Goal: Transaction & Acquisition: Purchase product/service

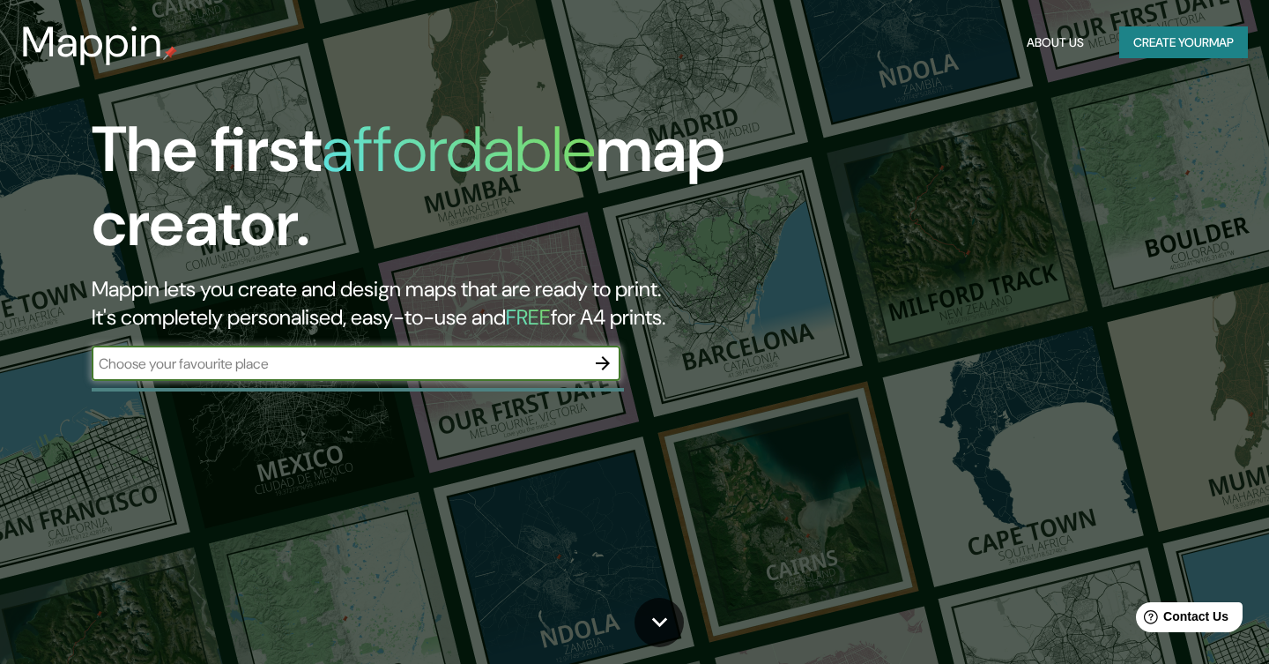
type input "c"
type input "[GEOGRAPHIC_DATA]"
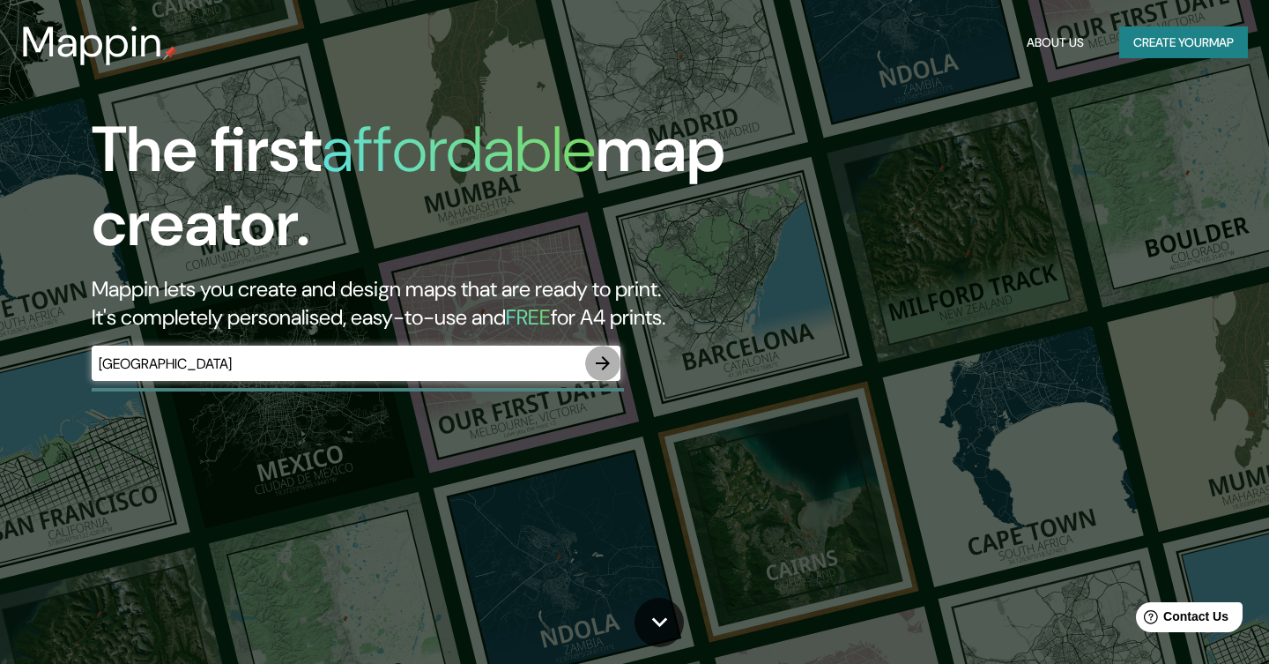
click at [603, 360] on icon "button" at bounding box center [602, 362] width 21 height 21
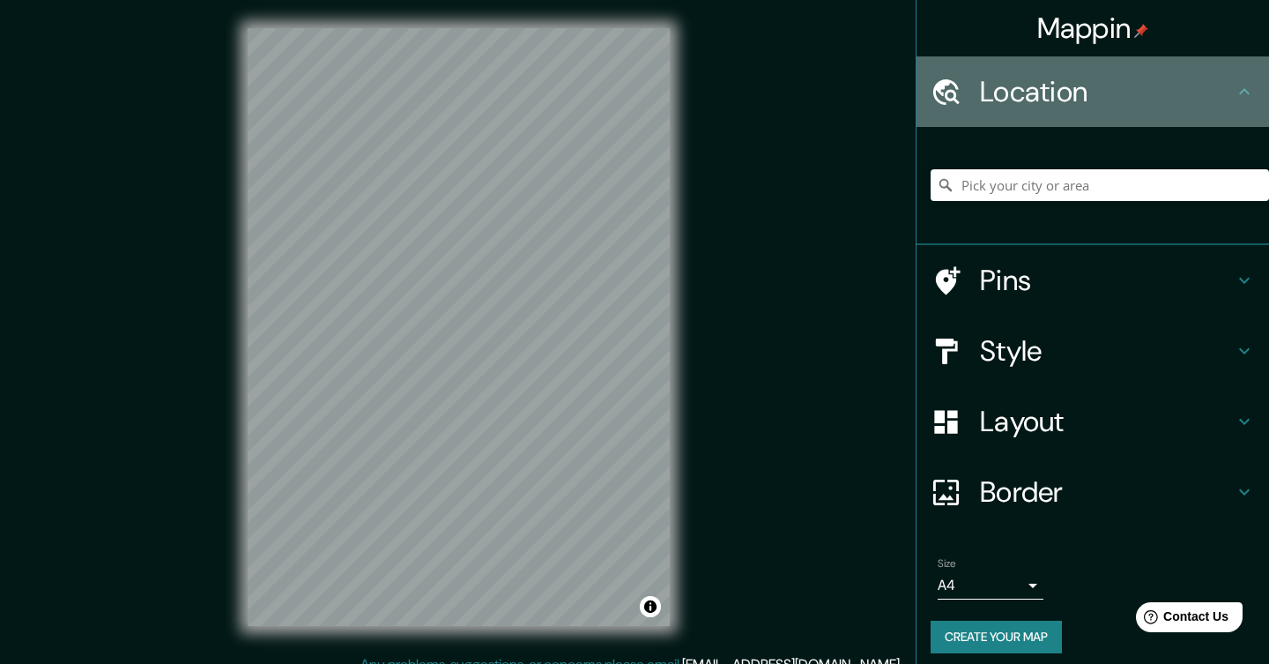
click at [1226, 93] on h4 "Location" at bounding box center [1107, 91] width 254 height 35
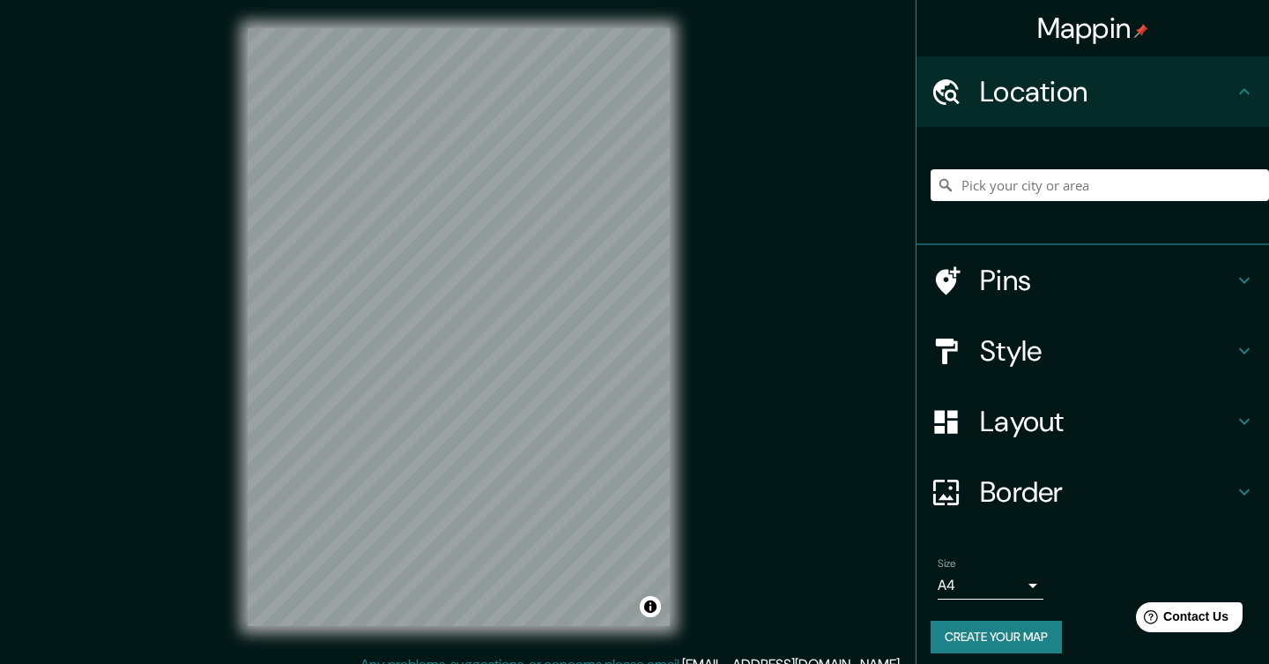
click at [1242, 93] on icon at bounding box center [1244, 91] width 21 height 21
click at [1109, 192] on input "Pick your city or area" at bounding box center [1100, 185] width 338 height 32
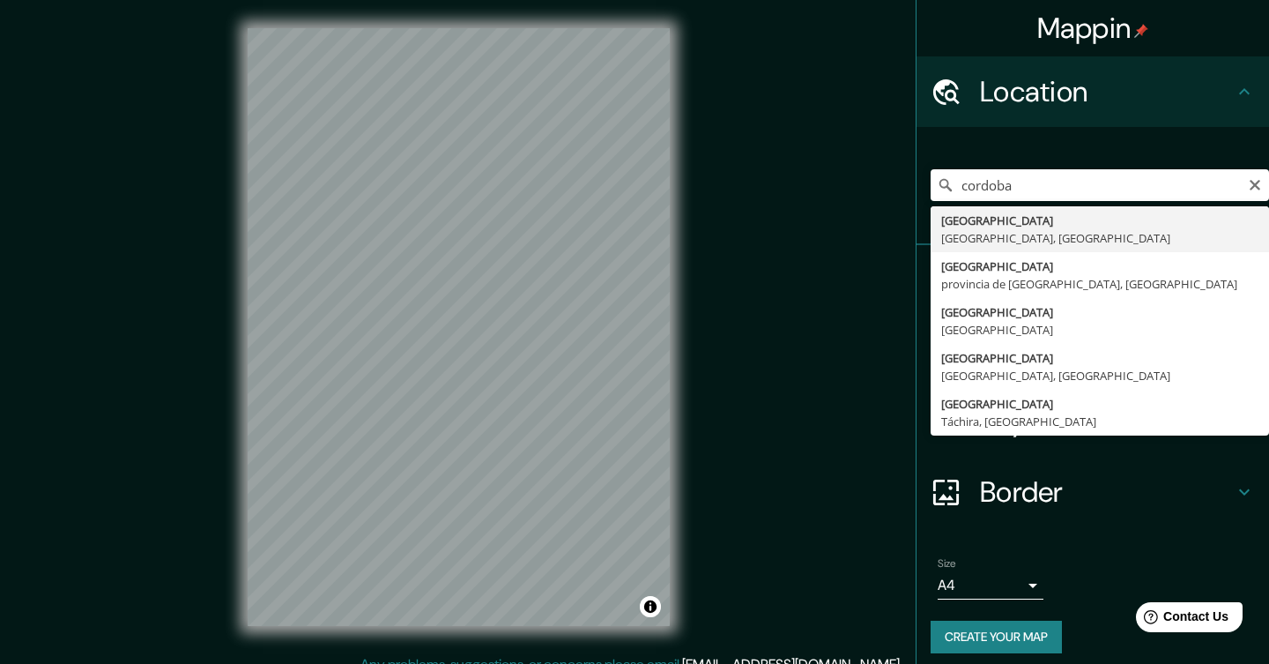
type input "[GEOGRAPHIC_DATA], [GEOGRAPHIC_DATA], [GEOGRAPHIC_DATA]"
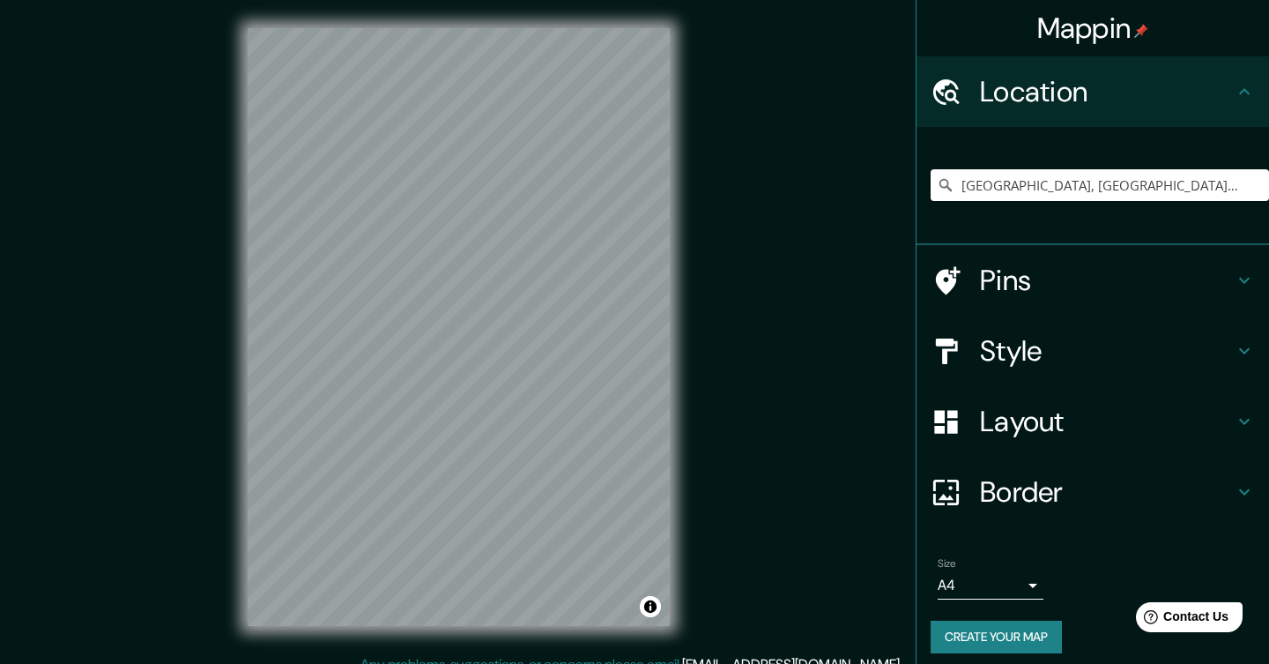
click at [1251, 281] on icon at bounding box center [1244, 280] width 21 height 21
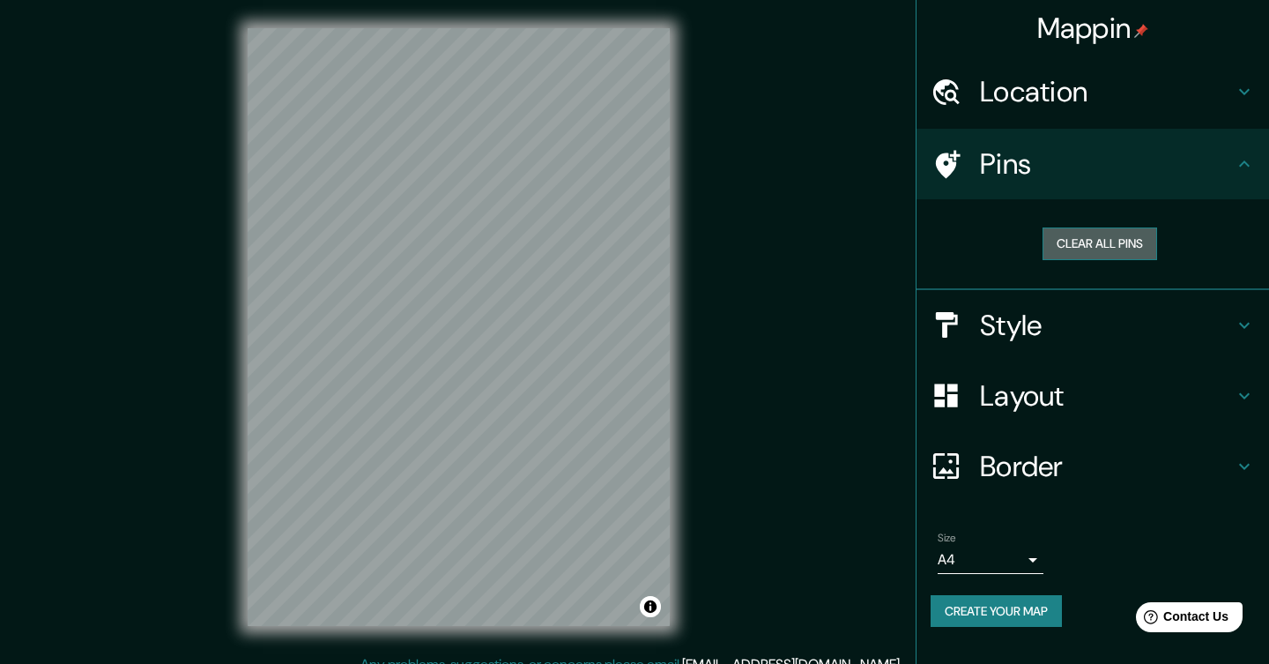
click at [1097, 241] on button "Clear all pins" at bounding box center [1099, 243] width 115 height 33
click at [1242, 164] on icon at bounding box center [1244, 163] width 11 height 6
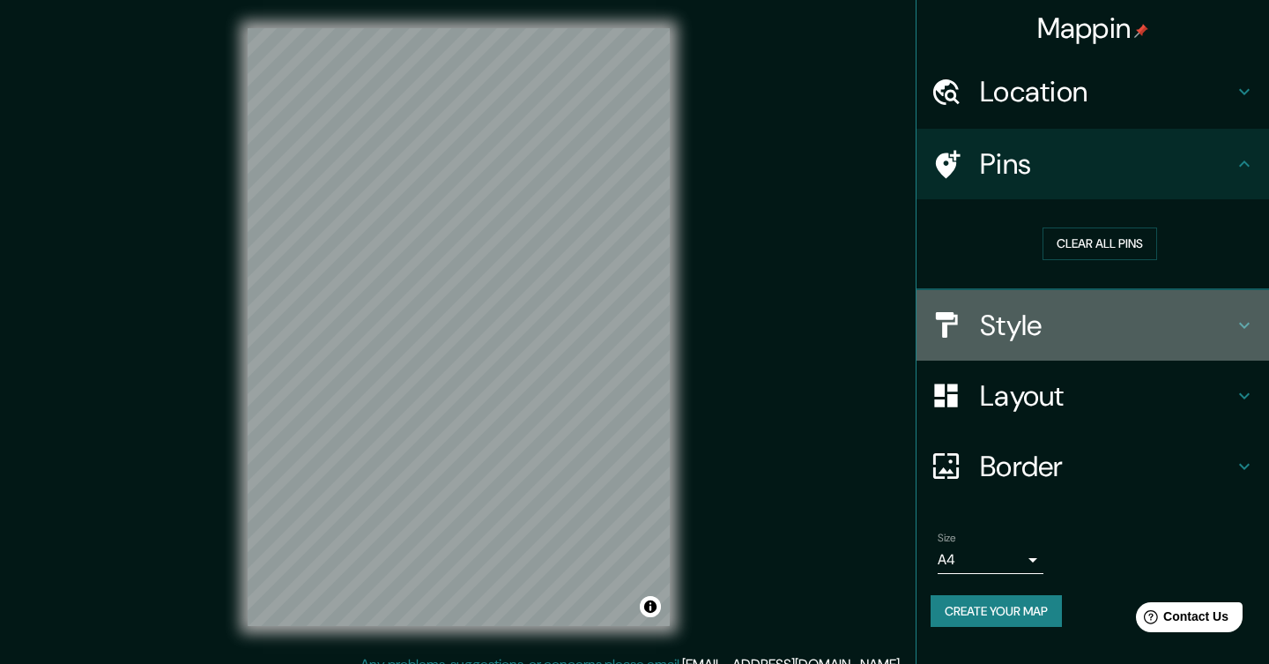
click at [1223, 327] on h4 "Style" at bounding box center [1107, 325] width 254 height 35
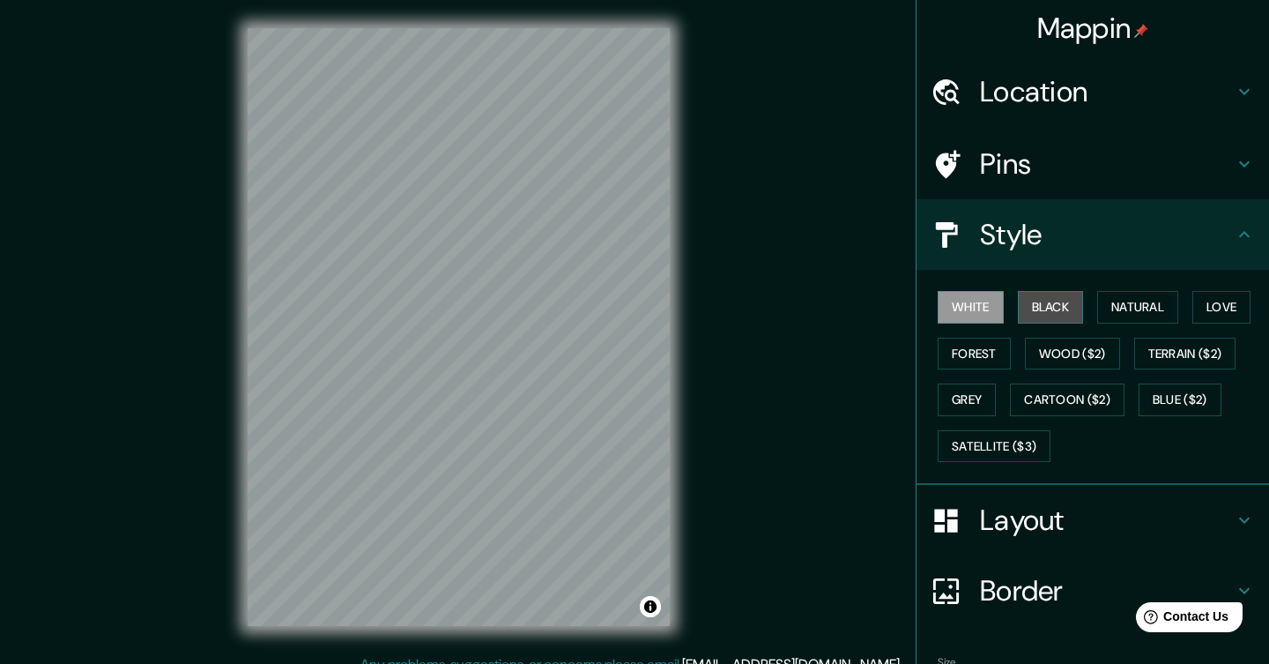
click at [1049, 308] on button "Black" at bounding box center [1051, 307] width 66 height 33
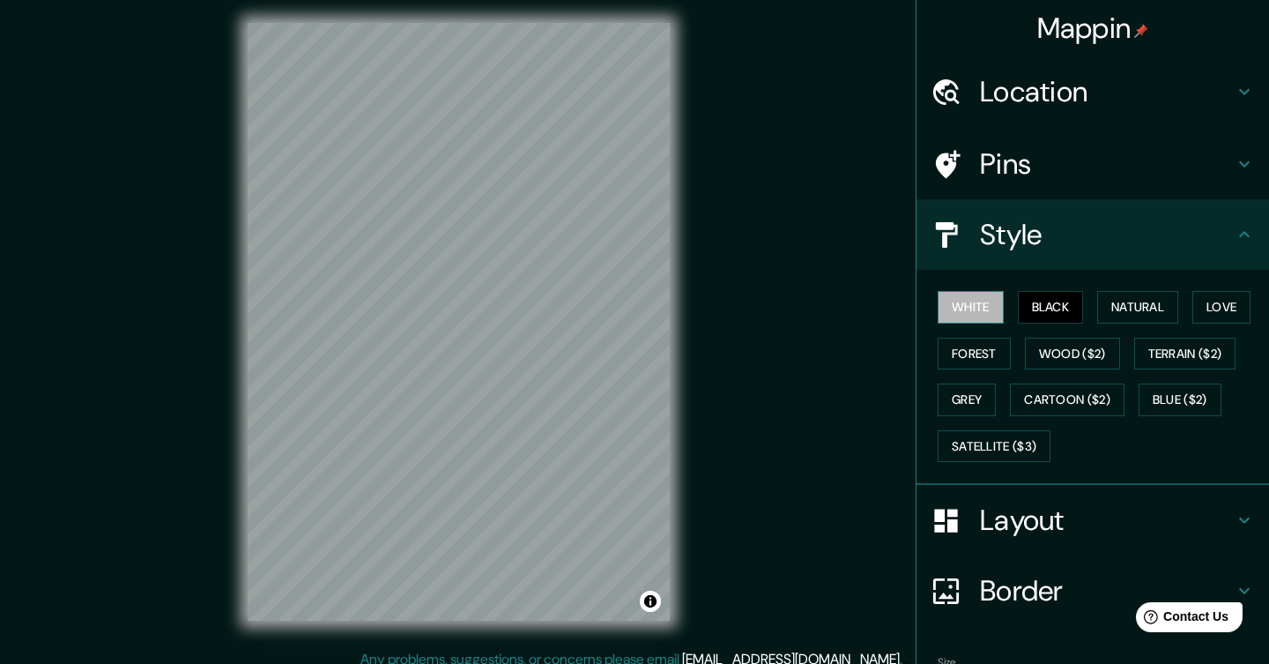
click at [982, 307] on button "White" at bounding box center [971, 307] width 66 height 33
click at [1151, 308] on button "Natural" at bounding box center [1137, 307] width 81 height 33
click at [968, 313] on button "White" at bounding box center [971, 307] width 66 height 33
click at [1236, 306] on button "Love" at bounding box center [1221, 307] width 58 height 33
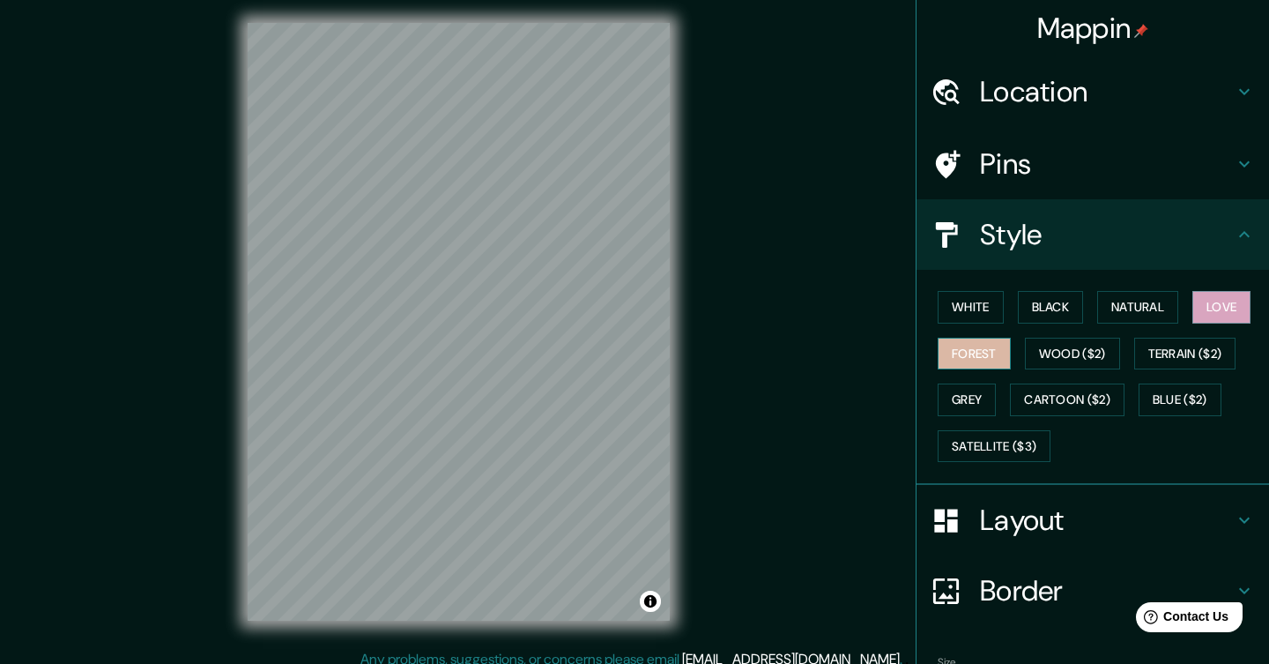
click at [943, 352] on button "Forest" at bounding box center [974, 353] width 73 height 33
click at [971, 394] on button "Grey" at bounding box center [967, 399] width 58 height 33
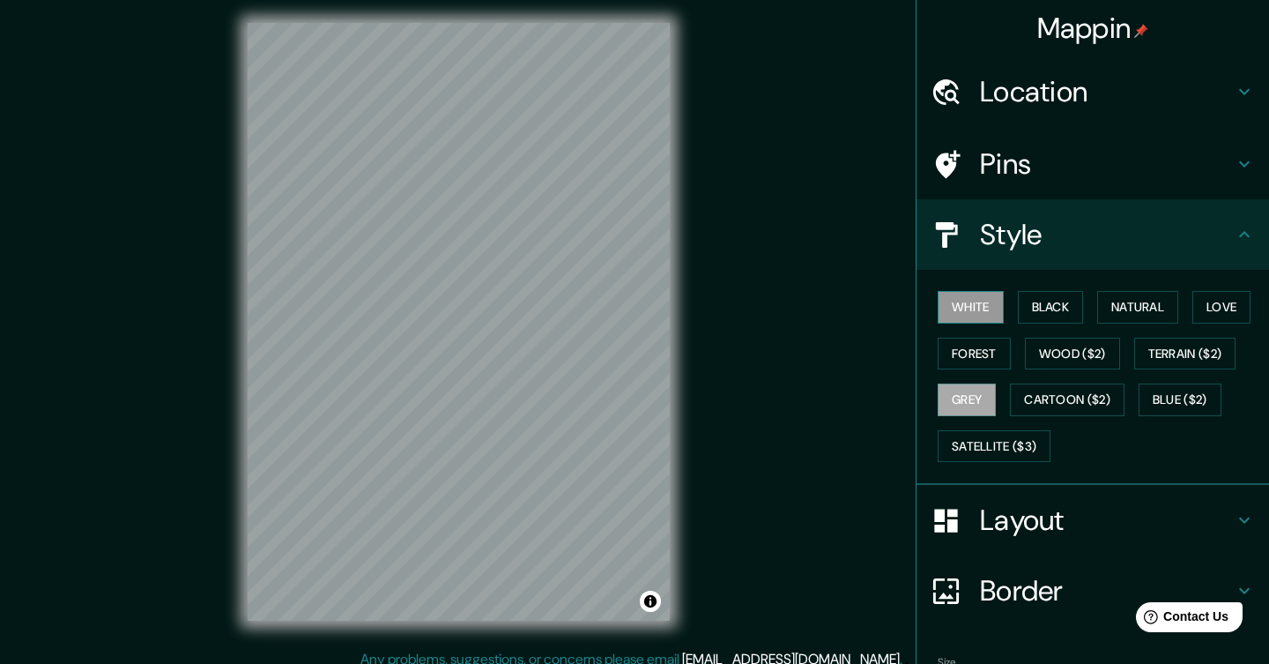
click at [960, 303] on button "White" at bounding box center [971, 307] width 66 height 33
click at [1131, 310] on button "Natural" at bounding box center [1137, 307] width 81 height 33
click at [995, 307] on button "White" at bounding box center [971, 307] width 66 height 33
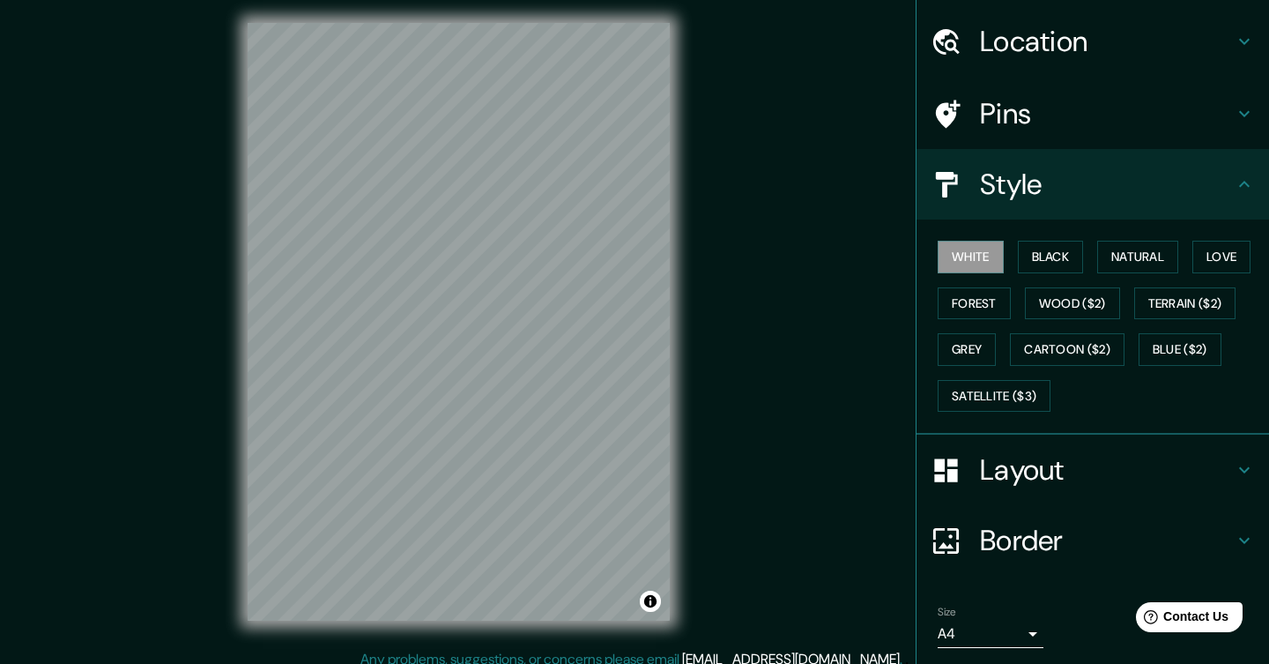
scroll to position [108, 0]
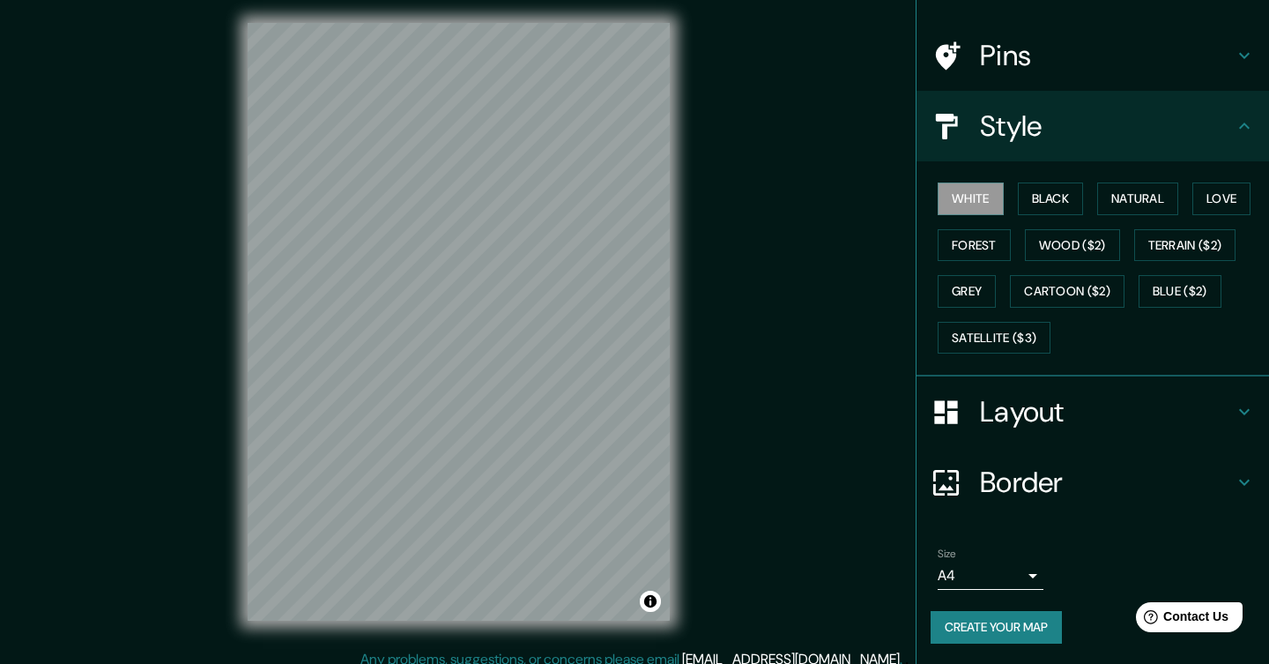
click at [1235, 407] on icon at bounding box center [1244, 411] width 21 height 21
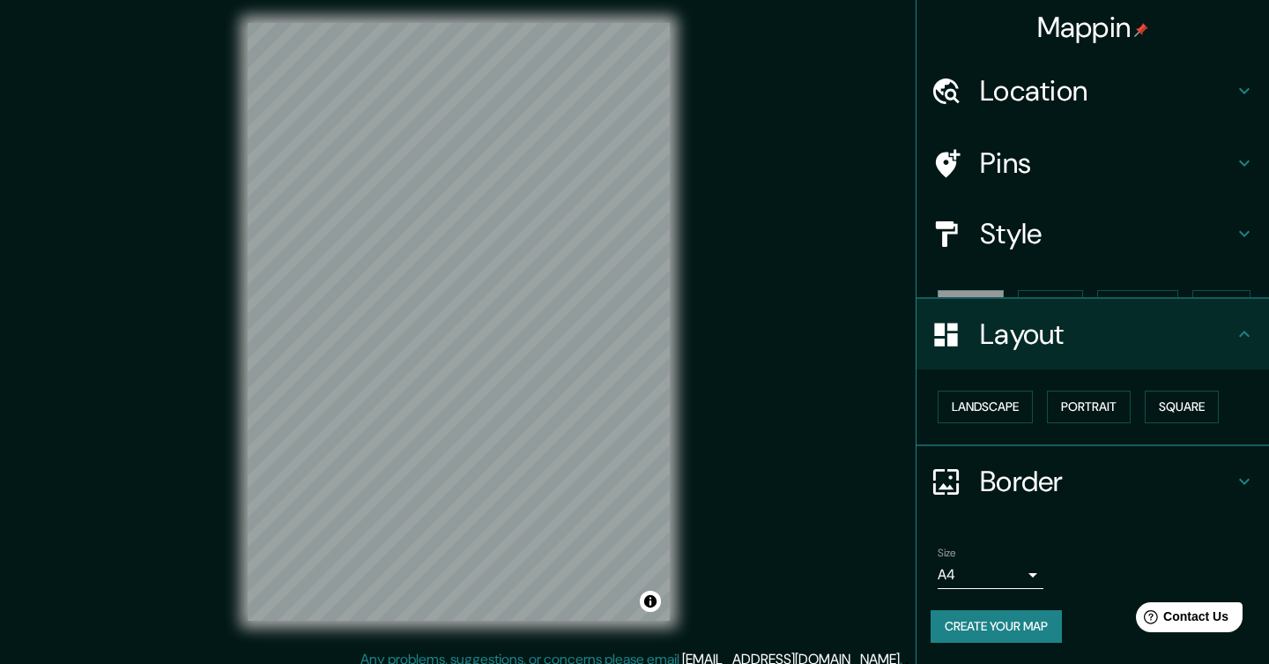
scroll to position [0, 0]
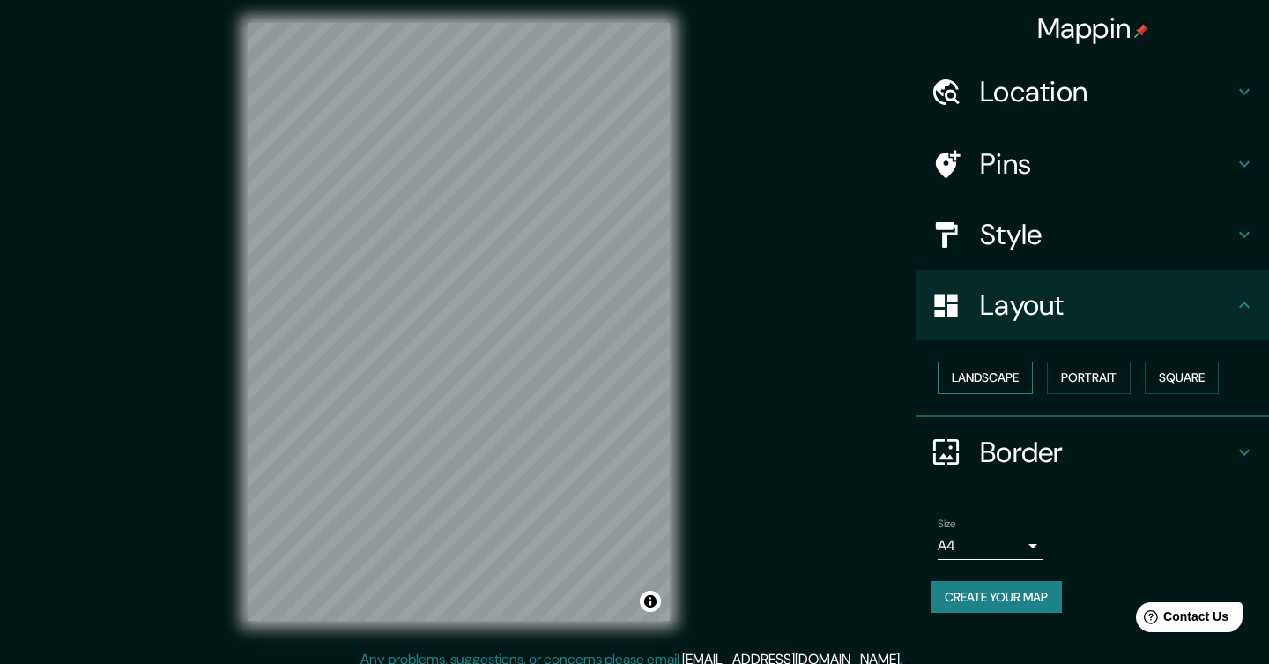
click at [993, 373] on button "Landscape" at bounding box center [985, 377] width 95 height 33
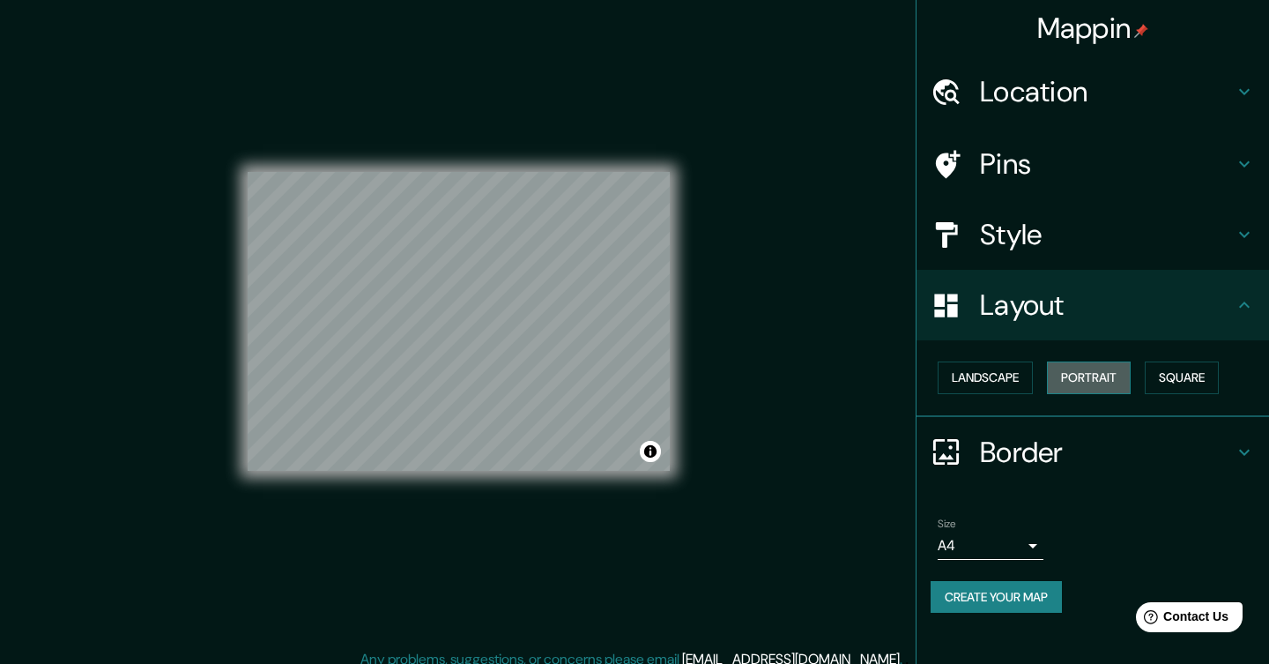
click at [1076, 374] on button "Portrait" at bounding box center [1089, 377] width 84 height 33
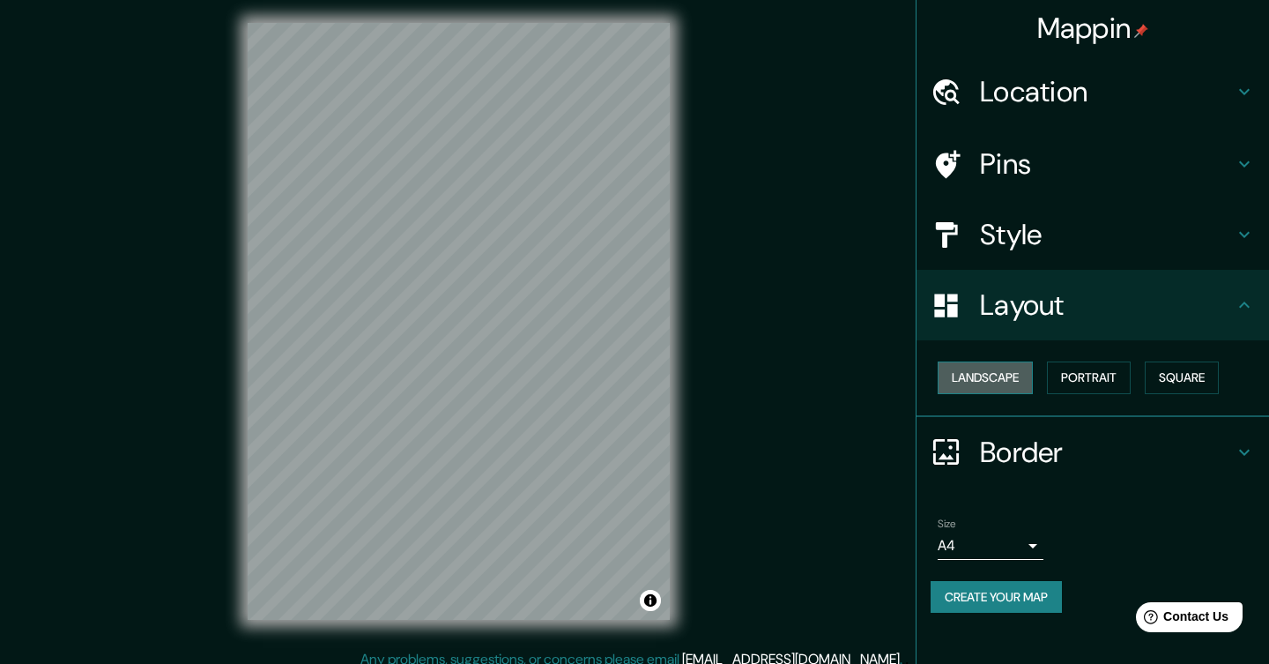
click at [1007, 373] on button "Landscape" at bounding box center [985, 377] width 95 height 33
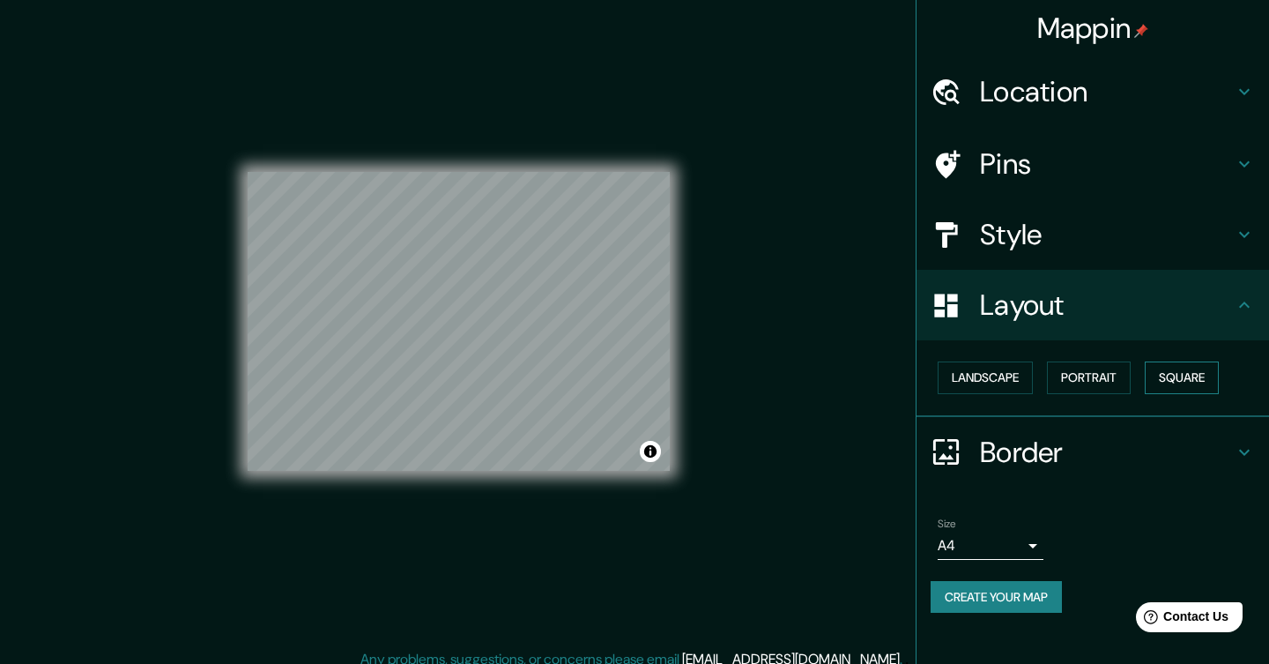
click at [1219, 377] on button "Square" at bounding box center [1182, 377] width 74 height 33
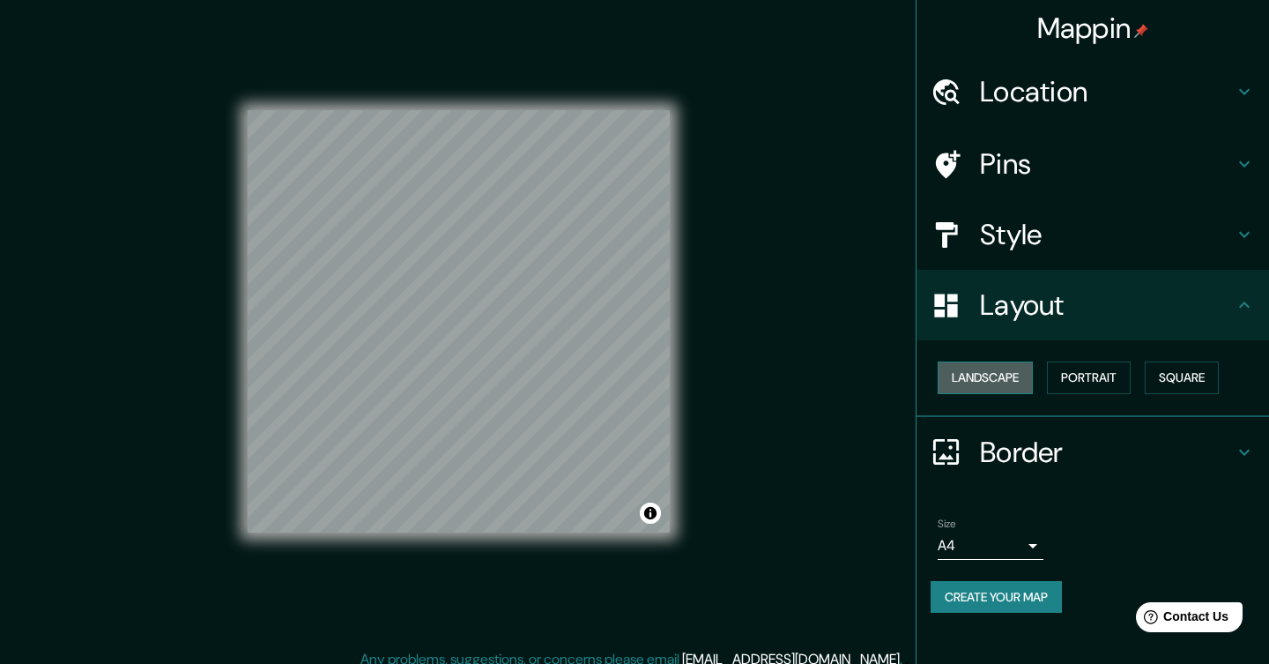
click at [983, 368] on button "Landscape" at bounding box center [985, 377] width 95 height 33
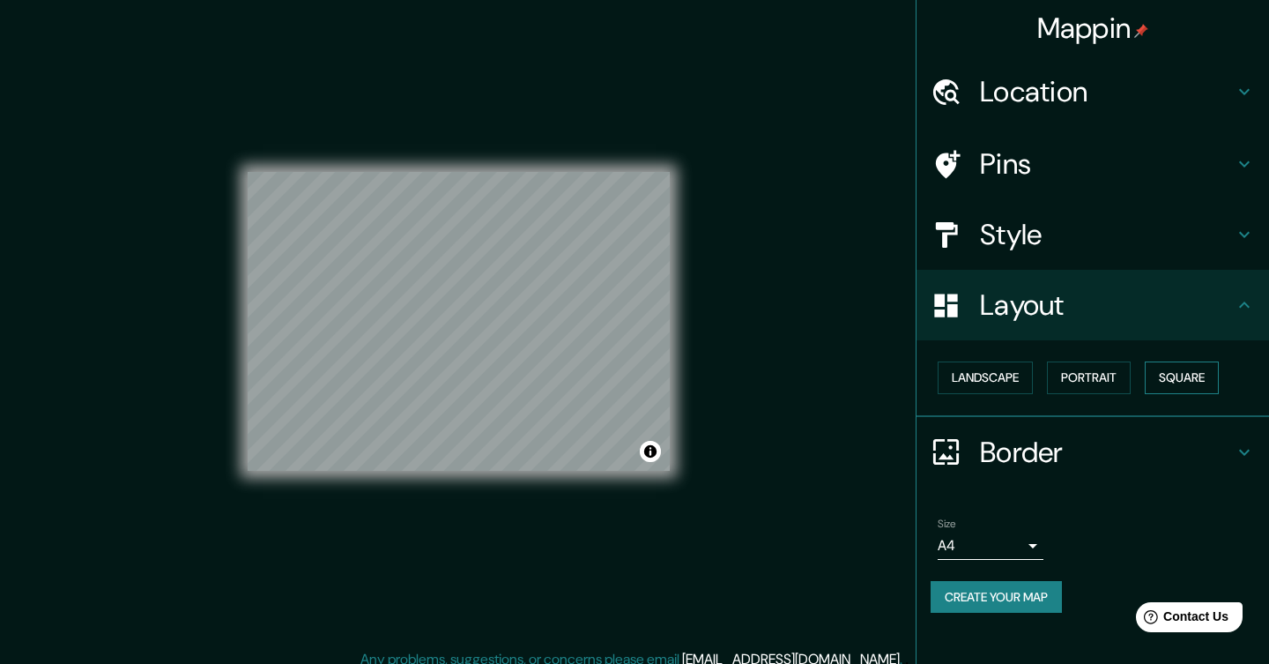
click at [1200, 374] on button "Square" at bounding box center [1182, 377] width 74 height 33
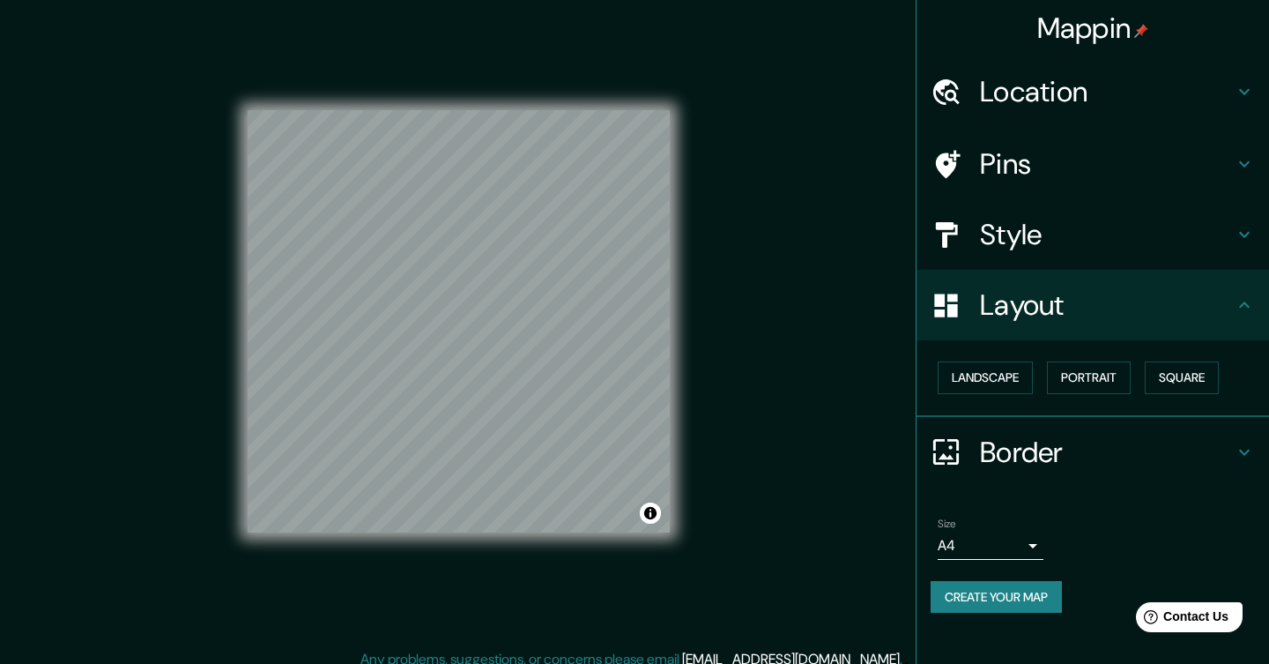
click at [1243, 299] on icon at bounding box center [1244, 304] width 21 height 21
click at [1246, 450] on icon at bounding box center [1244, 452] width 11 height 6
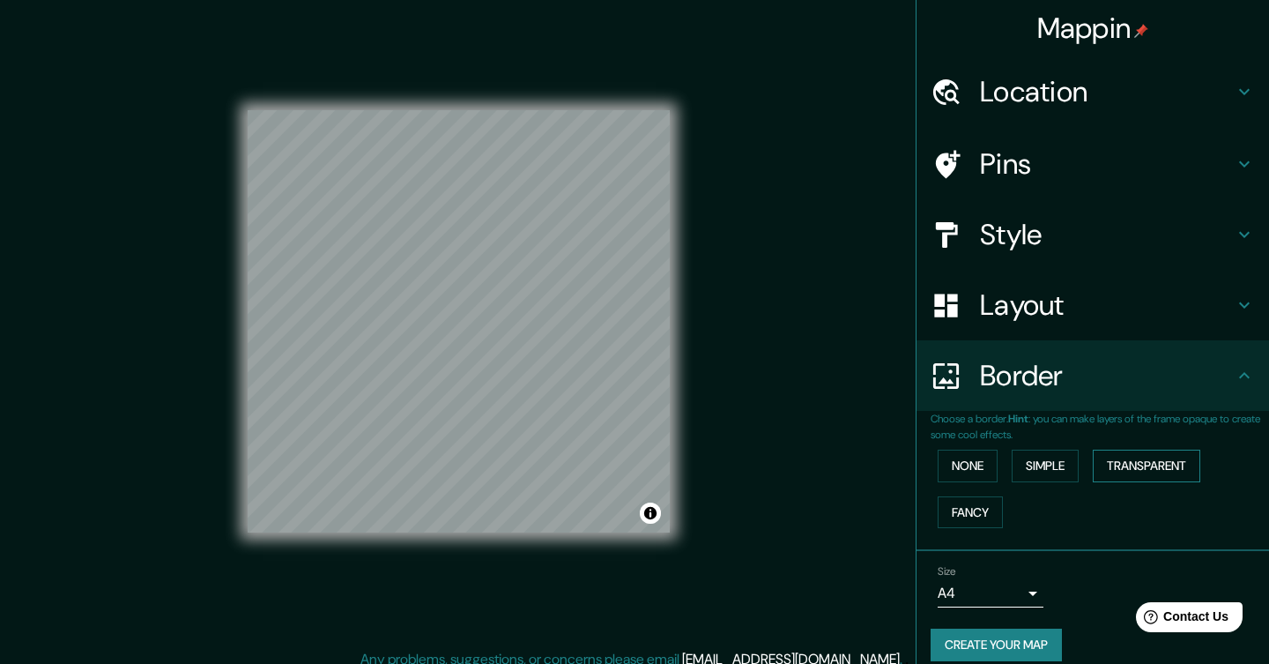
scroll to position [18, 0]
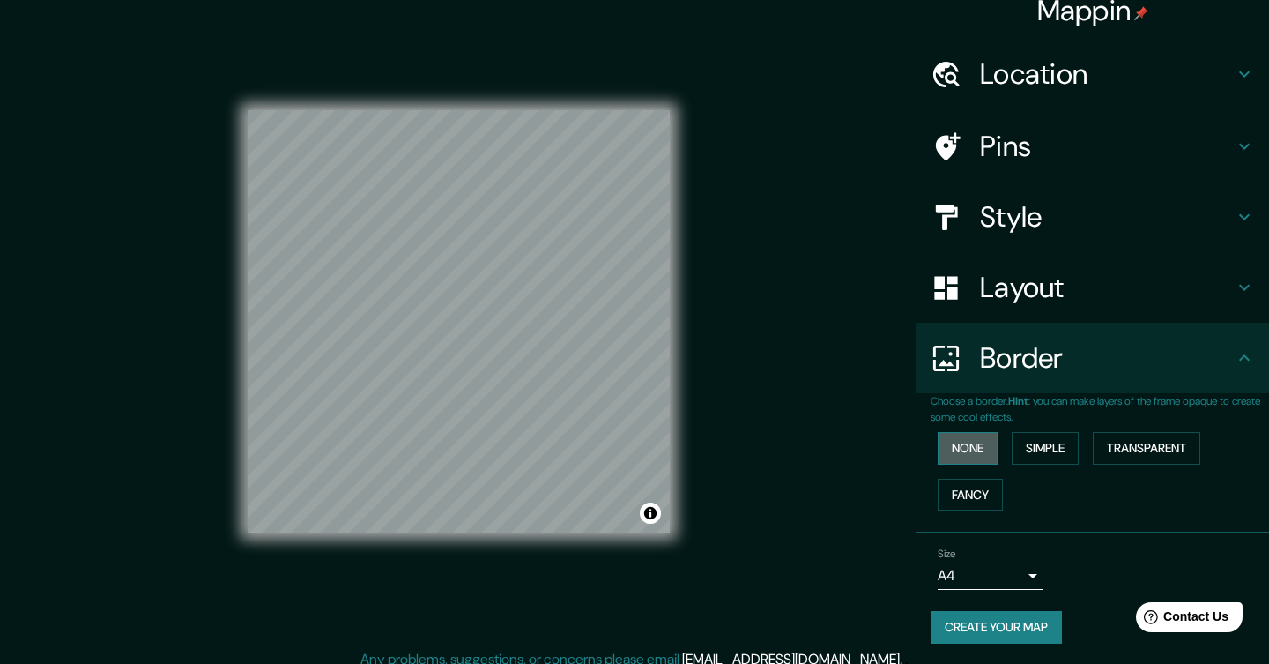
click at [973, 441] on button "None" at bounding box center [968, 448] width 60 height 33
click at [1042, 446] on button "Simple" at bounding box center [1045, 448] width 67 height 33
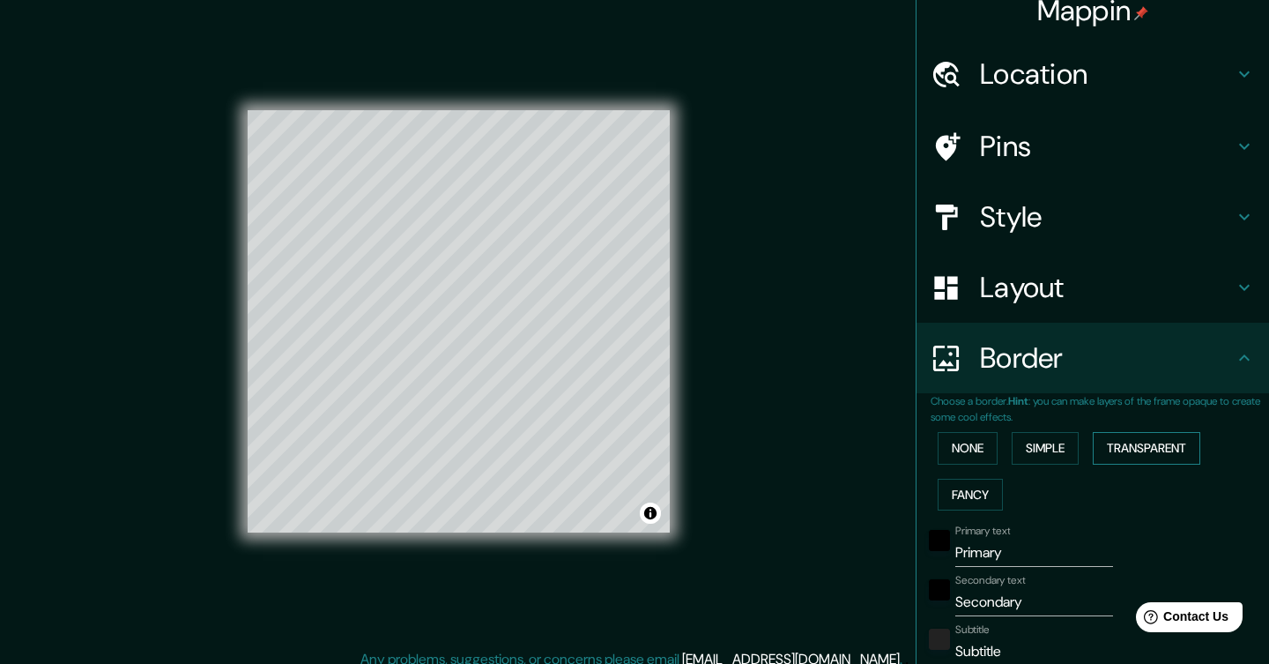
click at [1104, 448] on button "Transparent" at bounding box center [1147, 448] width 108 height 33
click at [938, 484] on button "Fancy" at bounding box center [970, 494] width 65 height 33
click at [949, 444] on button "None" at bounding box center [968, 448] width 60 height 33
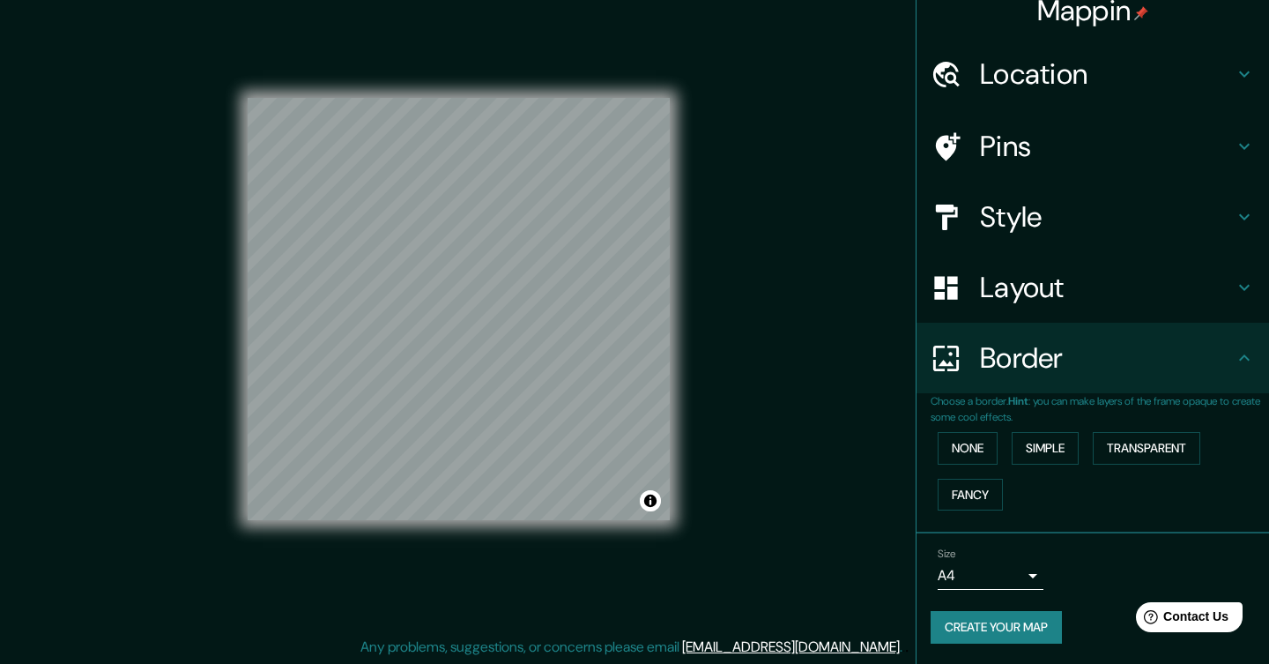
click at [1034, 576] on body "Mappin Location [GEOGRAPHIC_DATA], [GEOGRAPHIC_DATA], [GEOGRAPHIC_DATA] Pins St…" at bounding box center [634, 314] width 1269 height 664
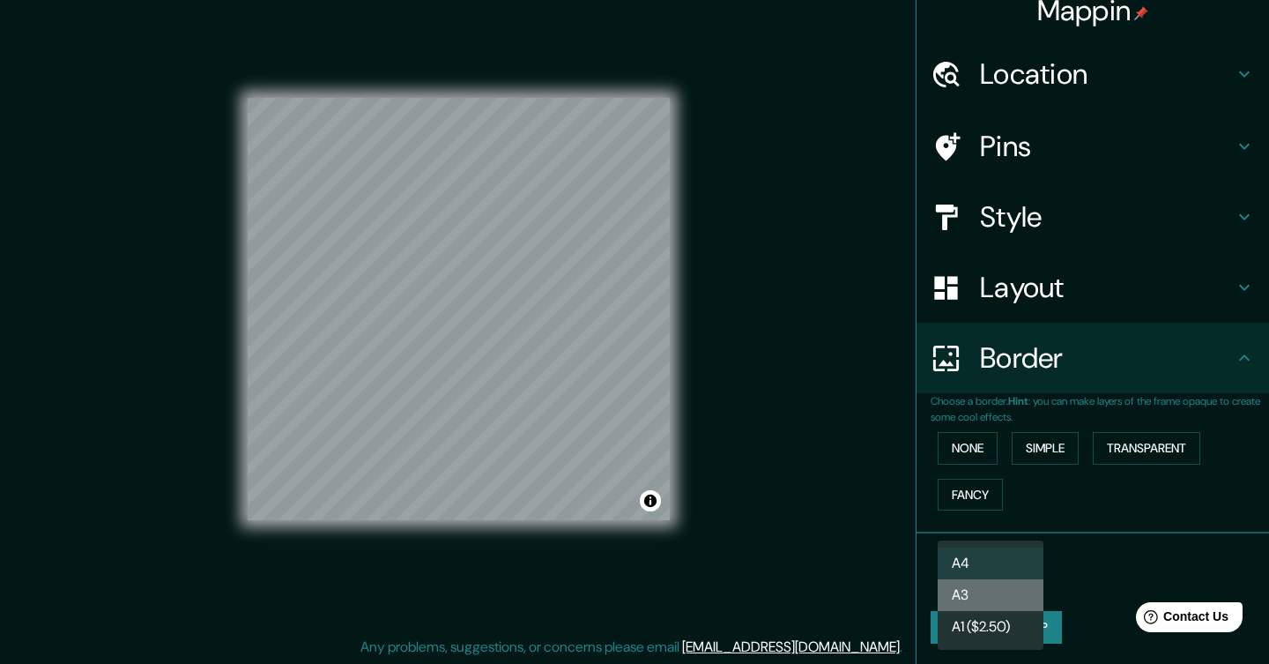
click at [1012, 602] on li "A3" at bounding box center [991, 595] width 106 height 32
type input "a4"
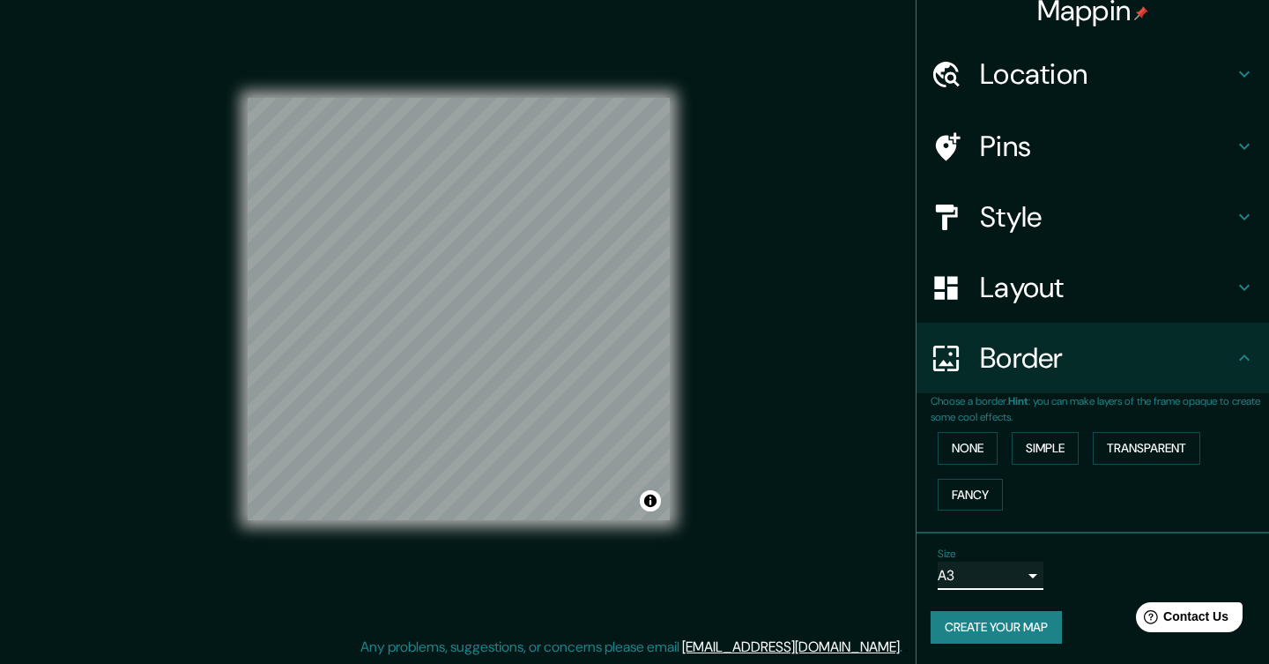
scroll to position [0, 0]
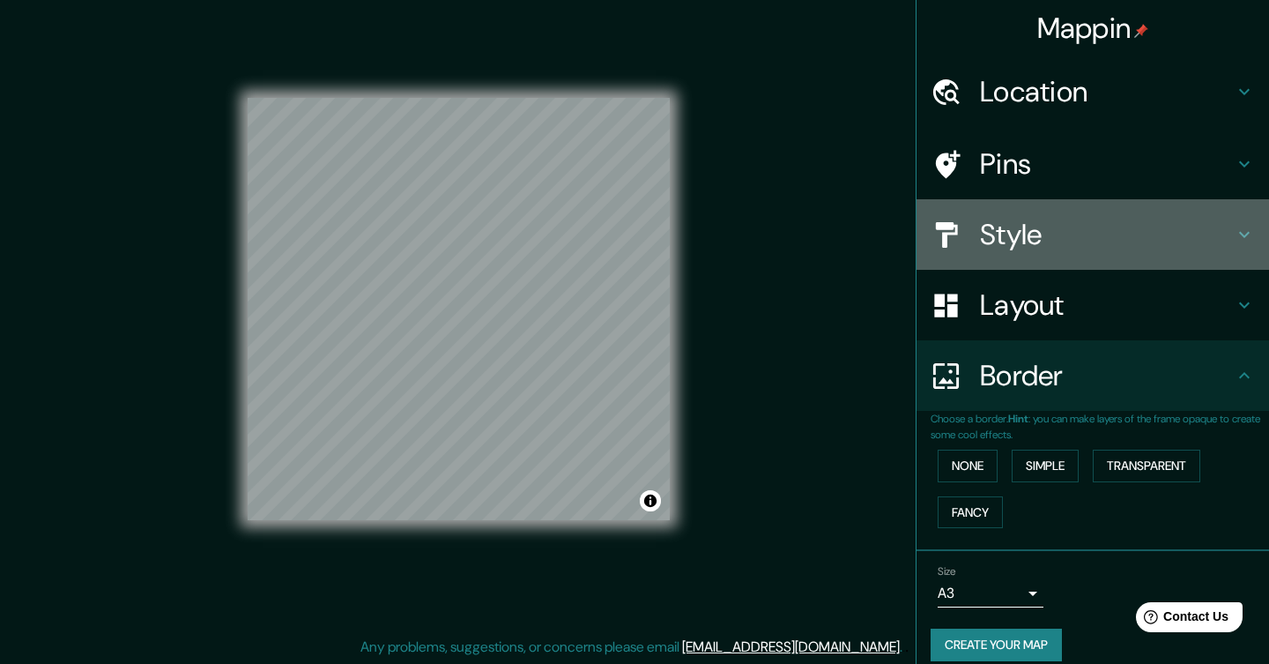
click at [1203, 233] on h4 "Style" at bounding box center [1107, 234] width 254 height 35
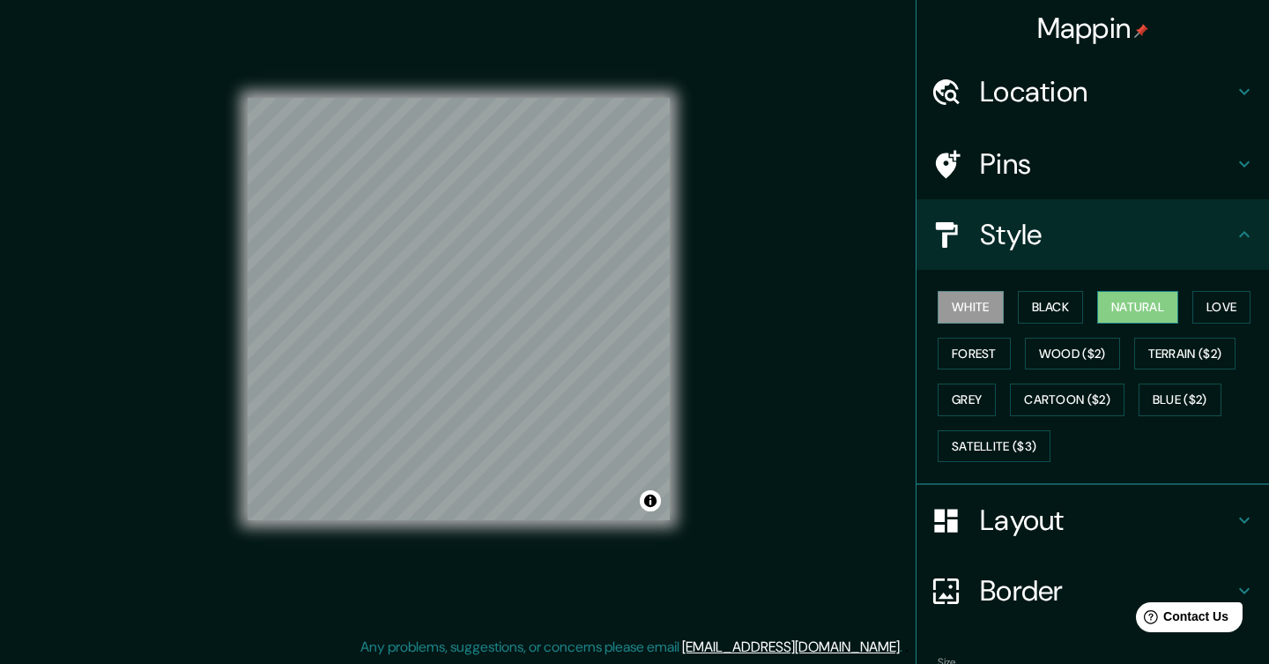
click at [1162, 302] on button "Natural" at bounding box center [1137, 307] width 81 height 33
click at [968, 305] on button "White" at bounding box center [971, 307] width 66 height 33
click at [1142, 309] on button "Natural" at bounding box center [1137, 307] width 81 height 33
click at [976, 303] on button "White" at bounding box center [971, 307] width 66 height 33
click at [597, 322] on div at bounding box center [595, 320] width 14 height 14
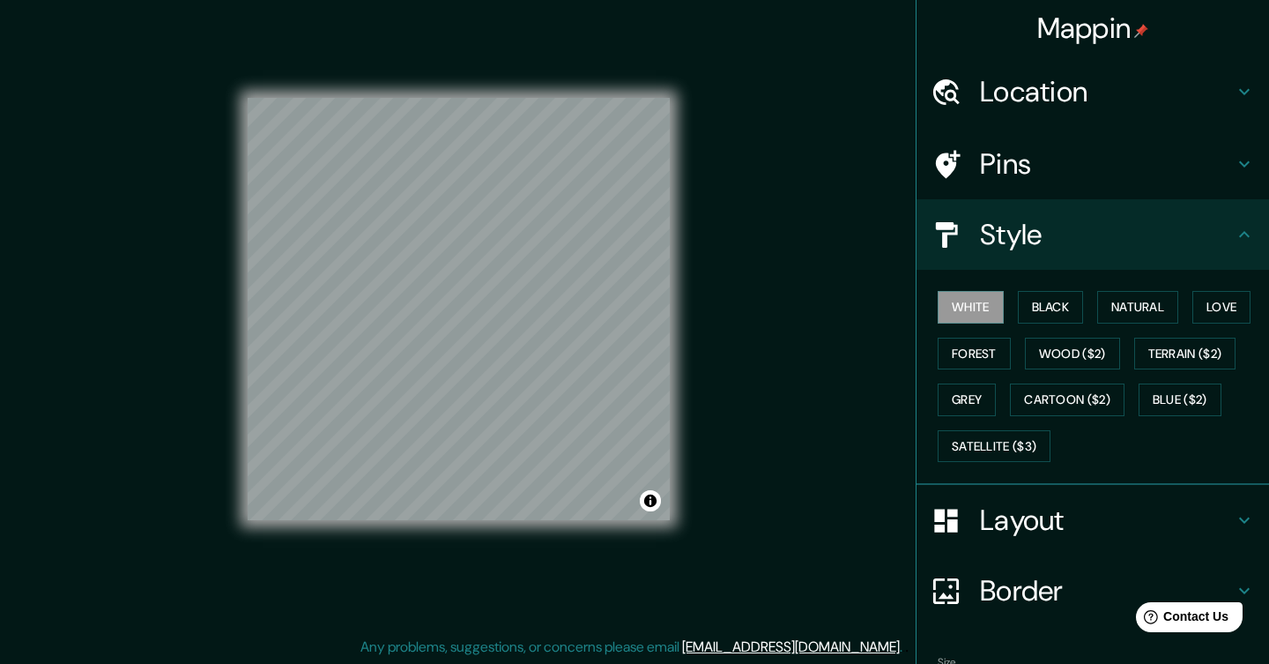
scroll to position [108, 0]
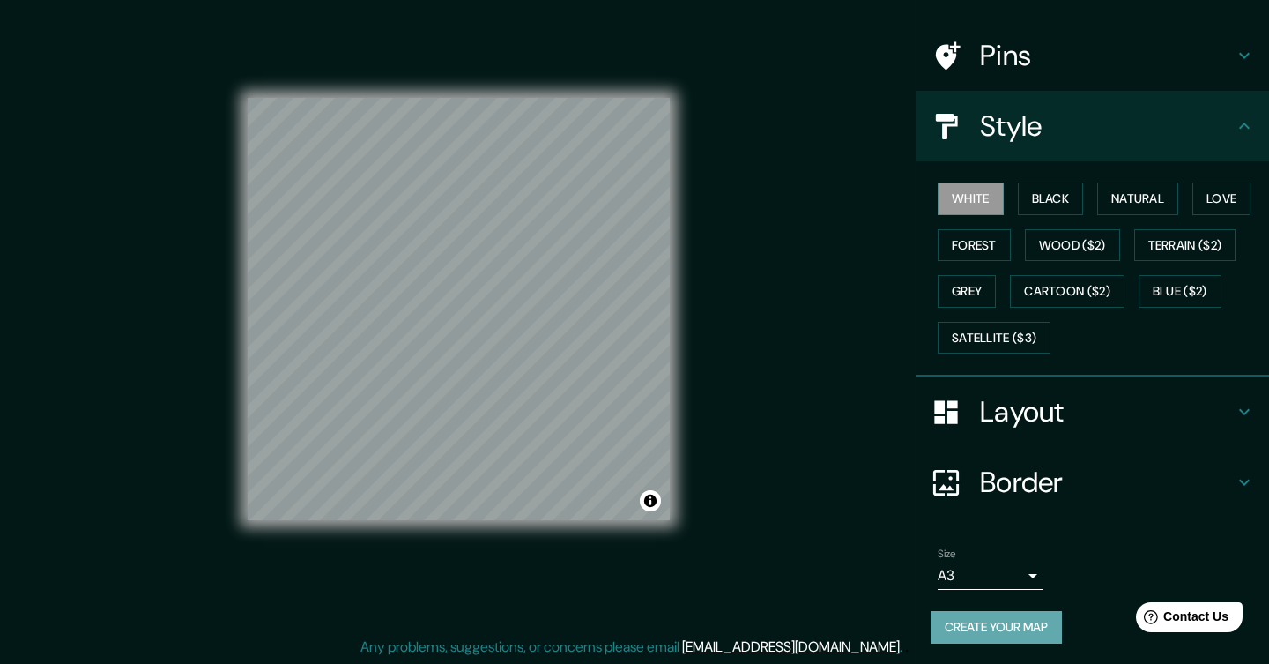
click at [1009, 628] on button "Create your map" at bounding box center [996, 627] width 131 height 33
click at [1041, 624] on button "Create your map" at bounding box center [996, 627] width 131 height 33
click at [1013, 627] on div "Create your map" at bounding box center [1093, 627] width 324 height 33
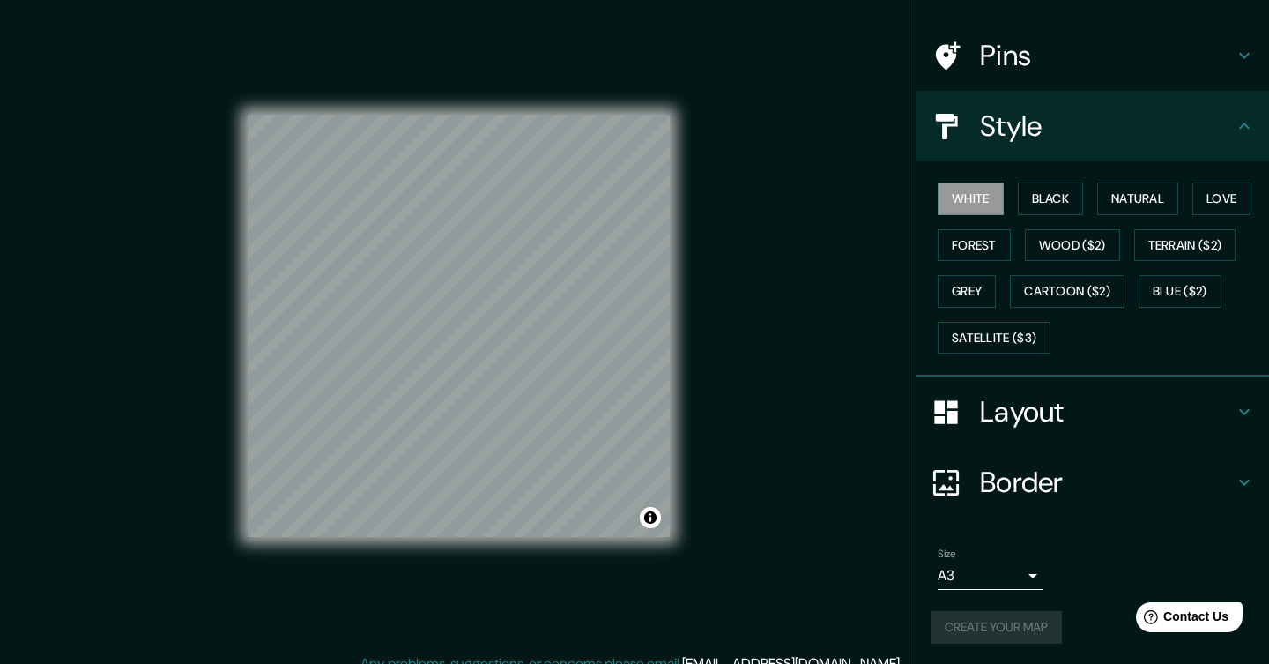
scroll to position [18, 0]
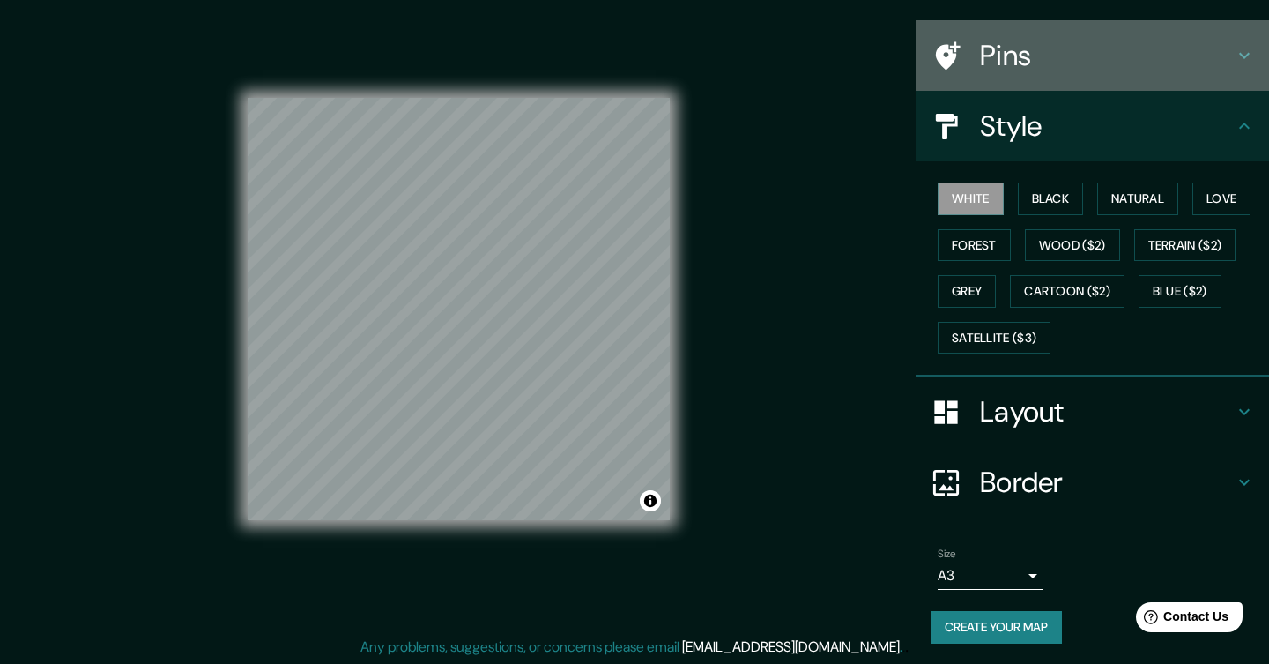
click at [1036, 58] on h4 "Pins" at bounding box center [1107, 55] width 254 height 35
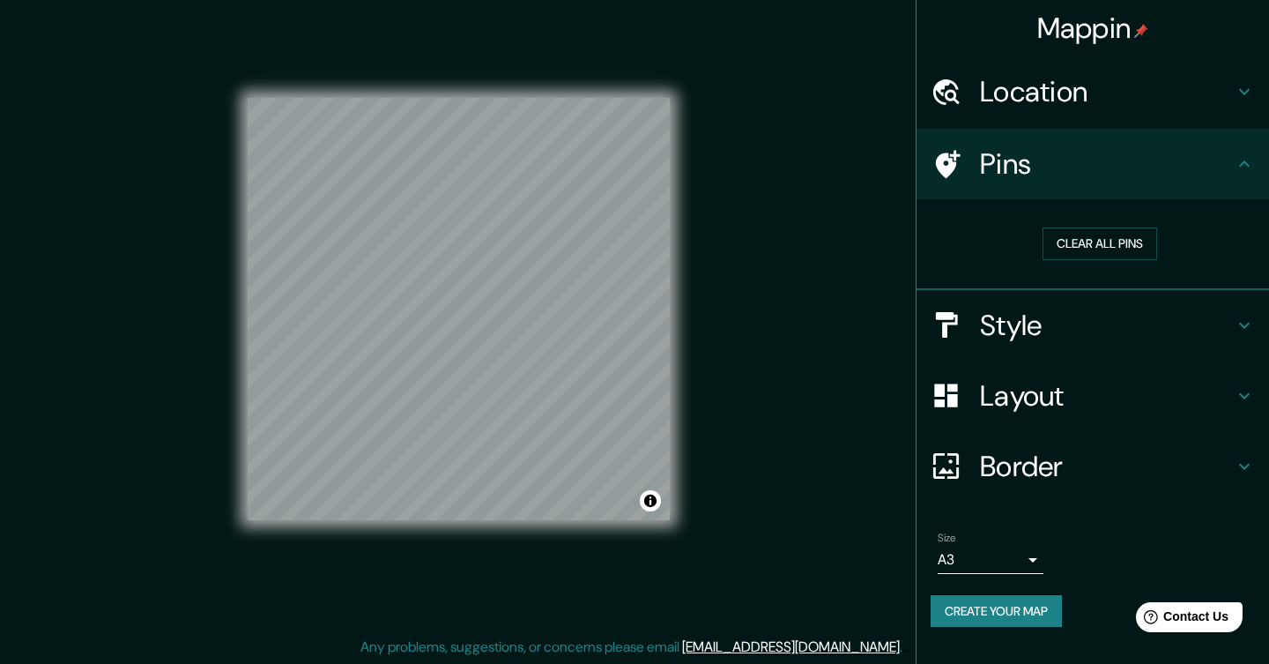
scroll to position [0, 0]
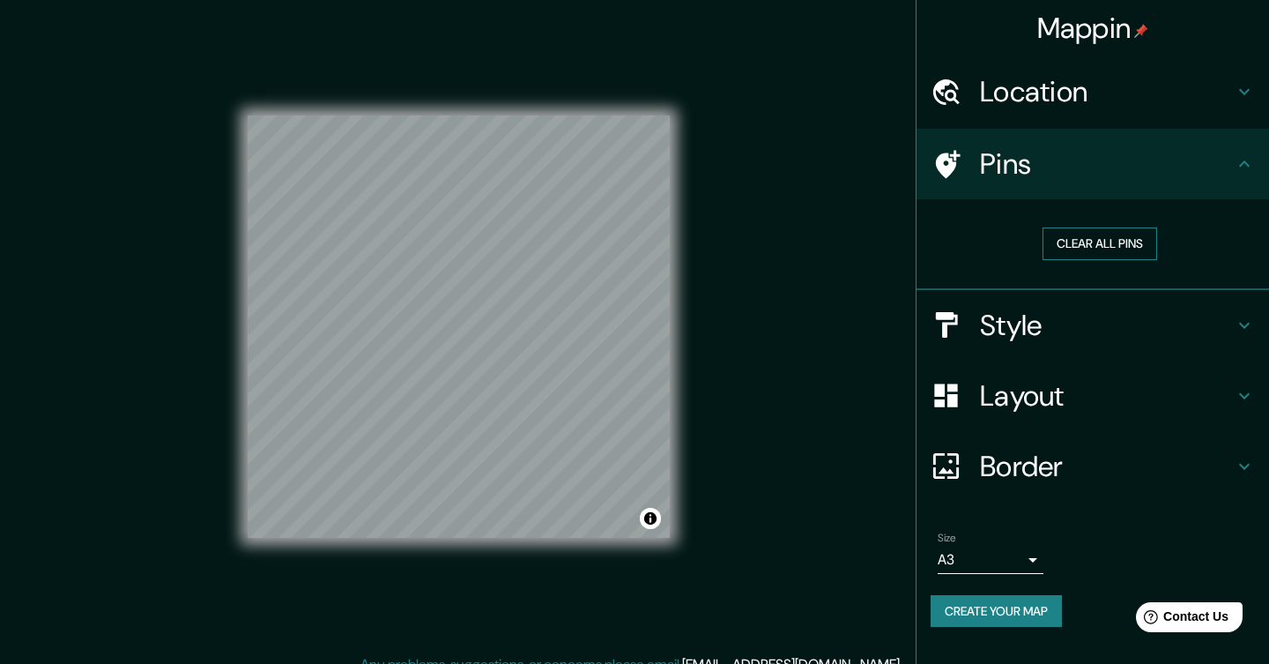
click at [1124, 248] on button "Clear all pins" at bounding box center [1099, 243] width 115 height 33
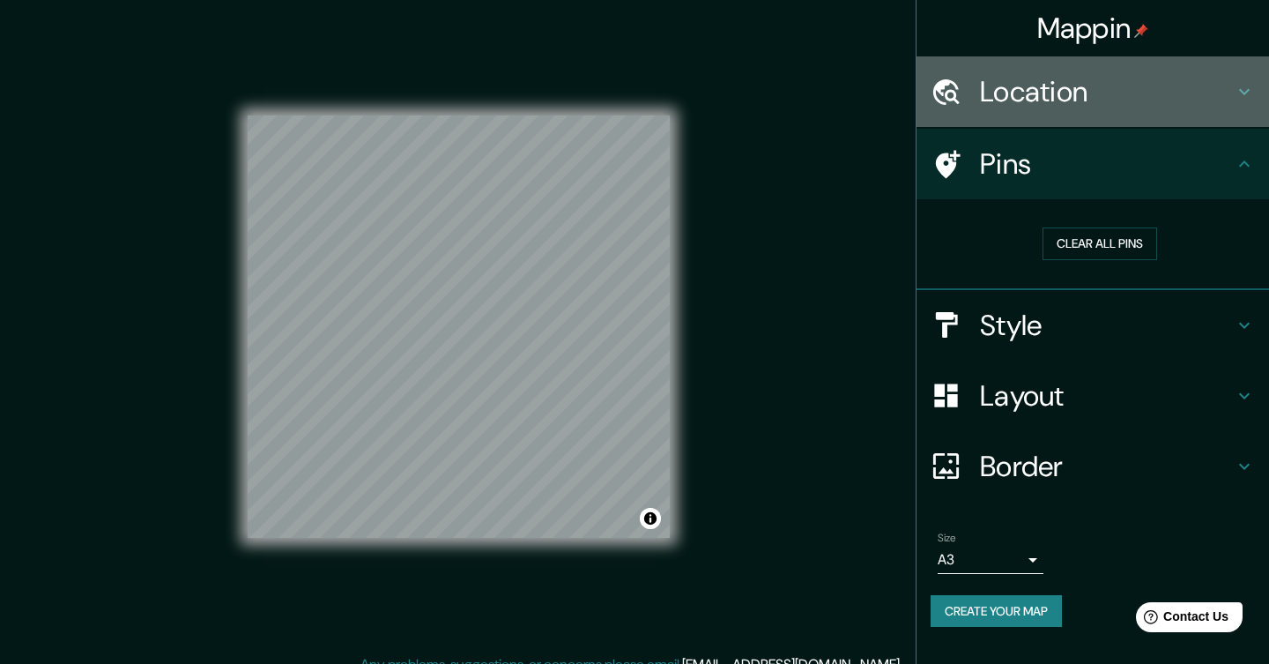
click at [1244, 92] on icon at bounding box center [1244, 92] width 11 height 6
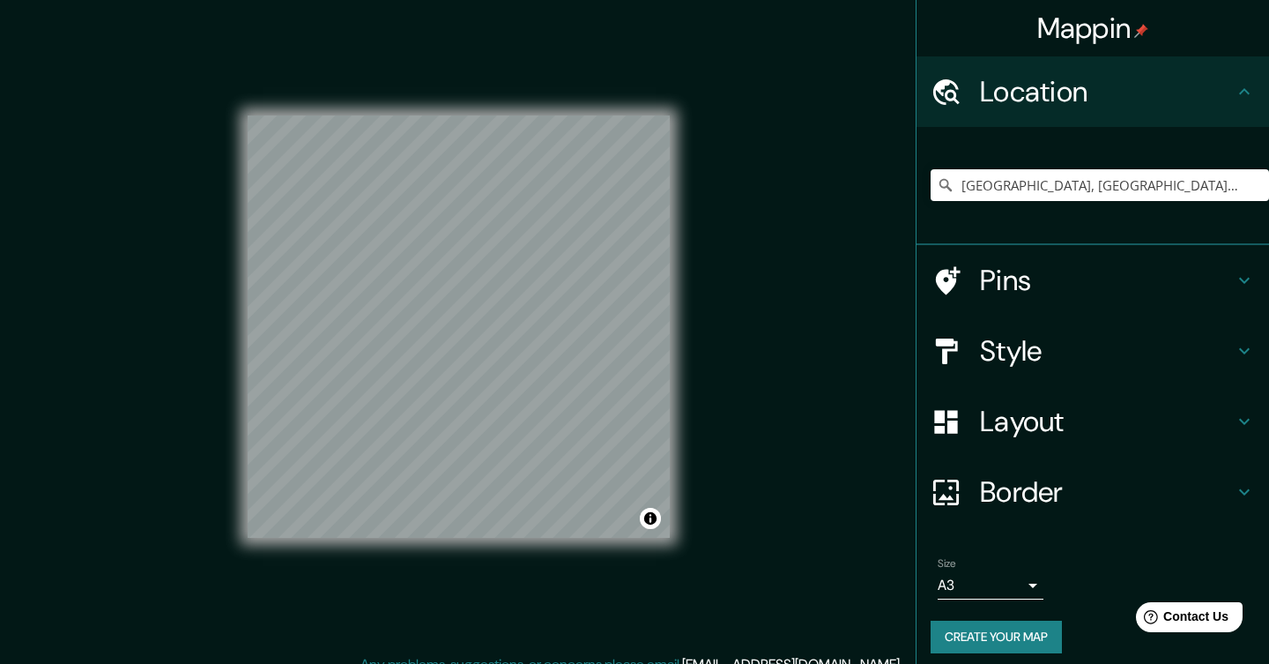
scroll to position [6, 0]
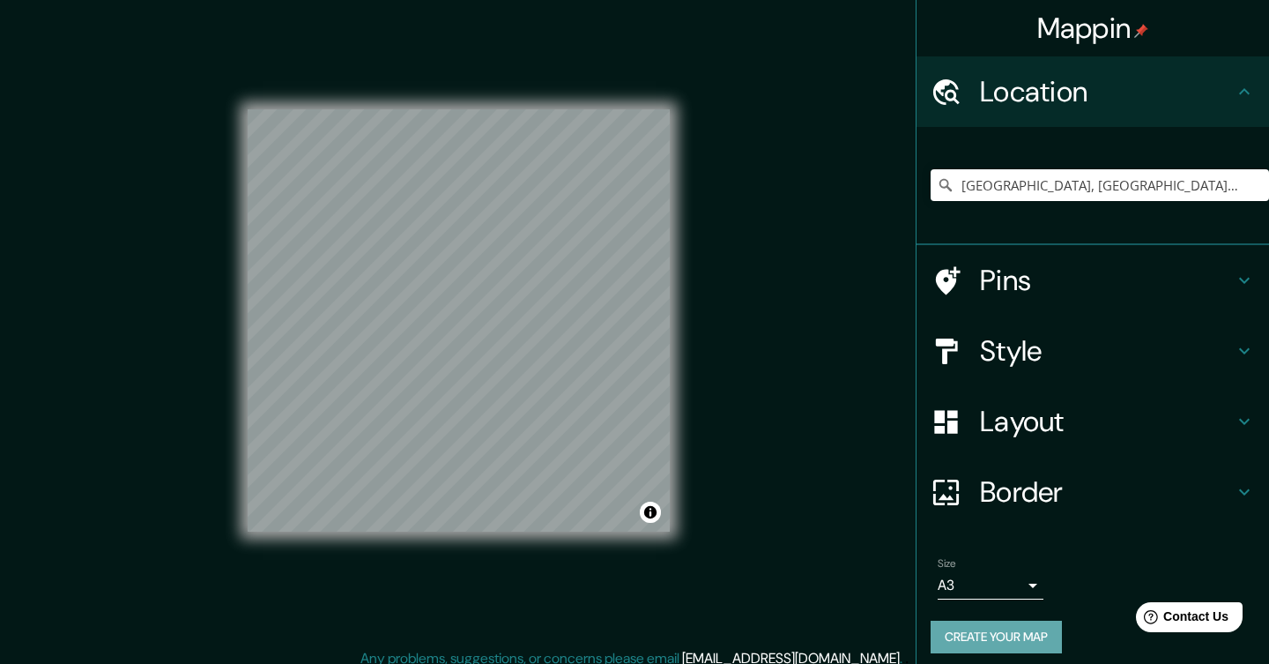
click at [1015, 634] on button "Create your map" at bounding box center [996, 636] width 131 height 33
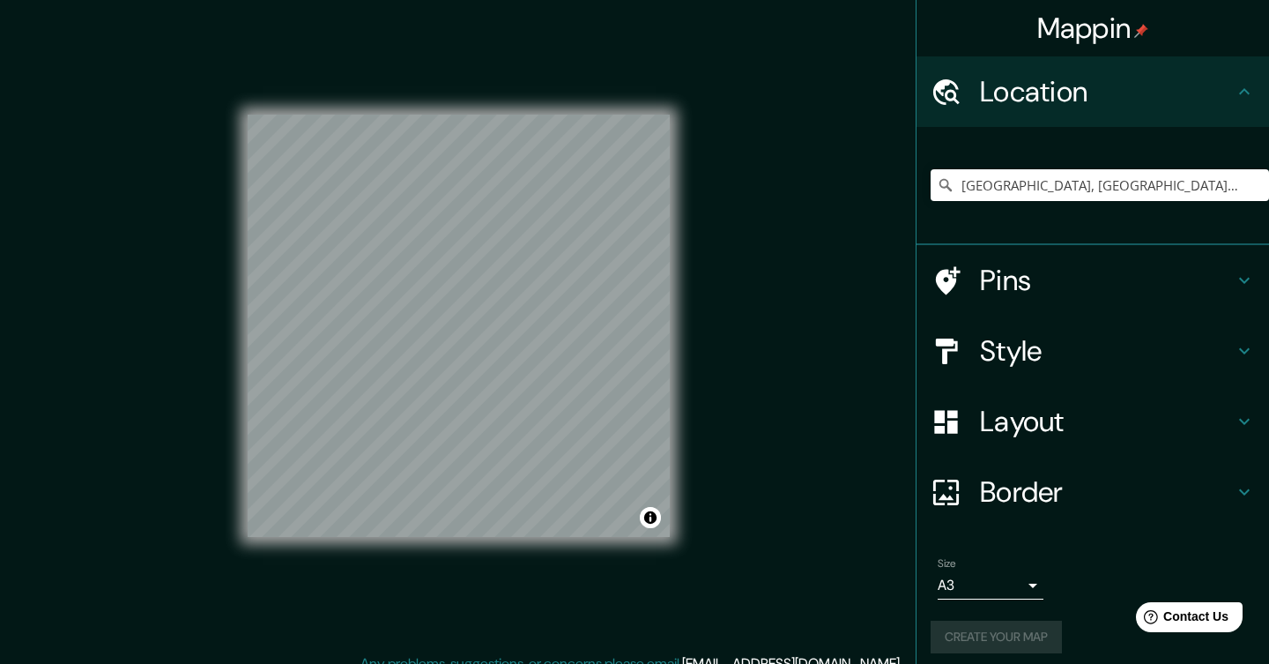
click at [1015, 634] on div "Create your map" at bounding box center [1093, 636] width 324 height 33
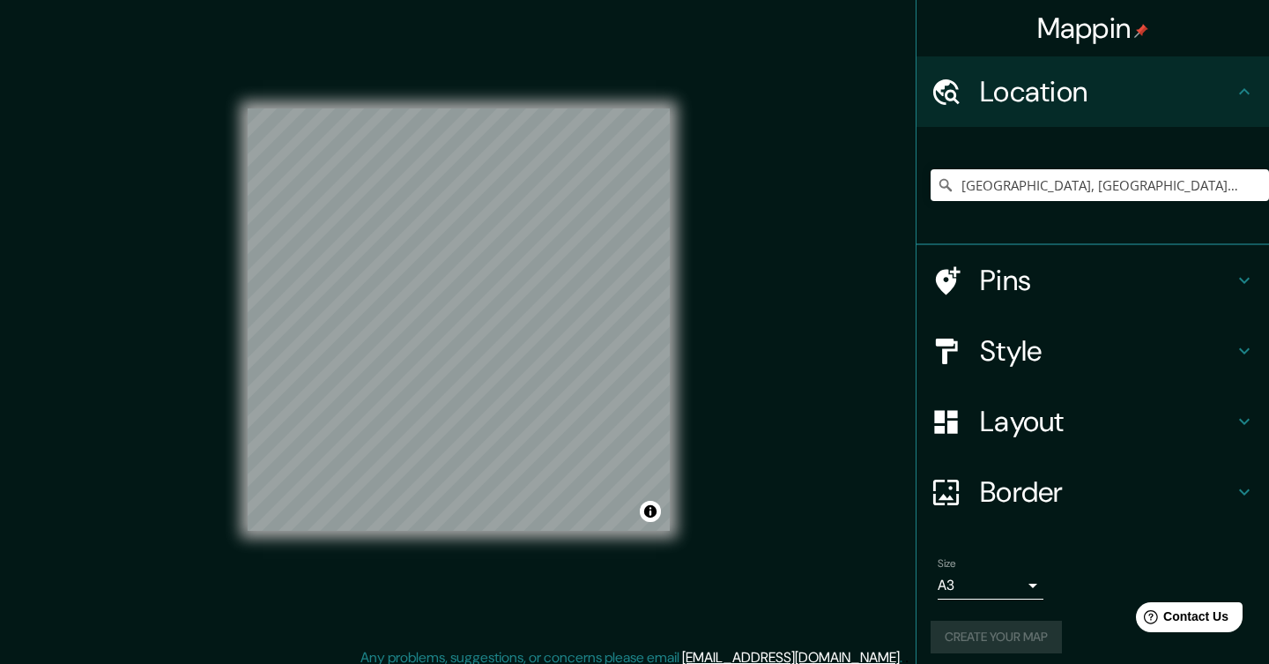
click at [1015, 634] on div "Create your map" at bounding box center [1093, 636] width 324 height 33
